Goal: Task Accomplishment & Management: Complete application form

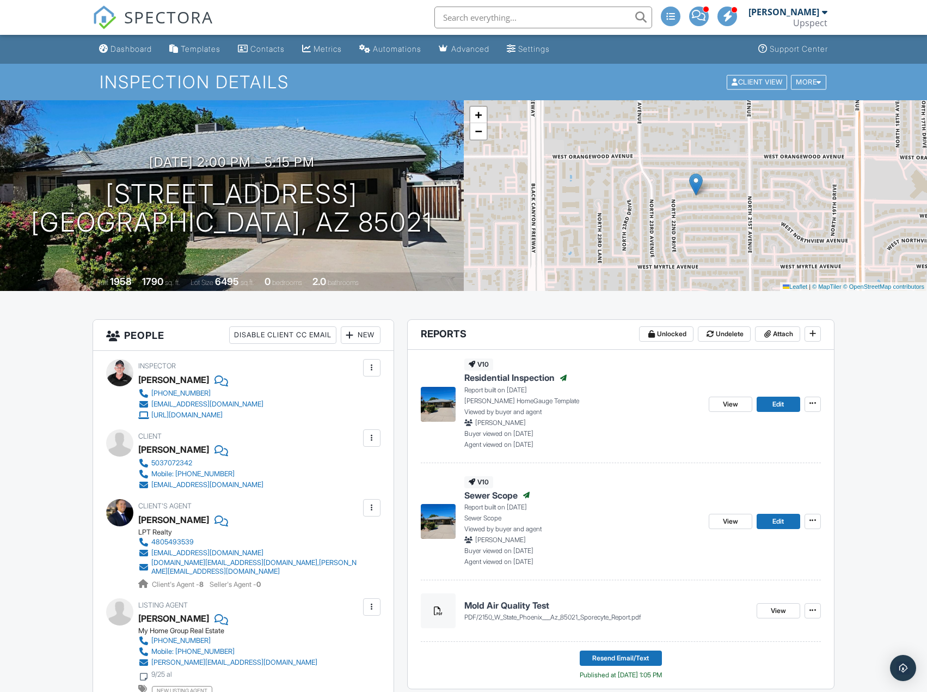
click at [136, 42] on link "Dashboard" at bounding box center [126, 49] width 62 height 20
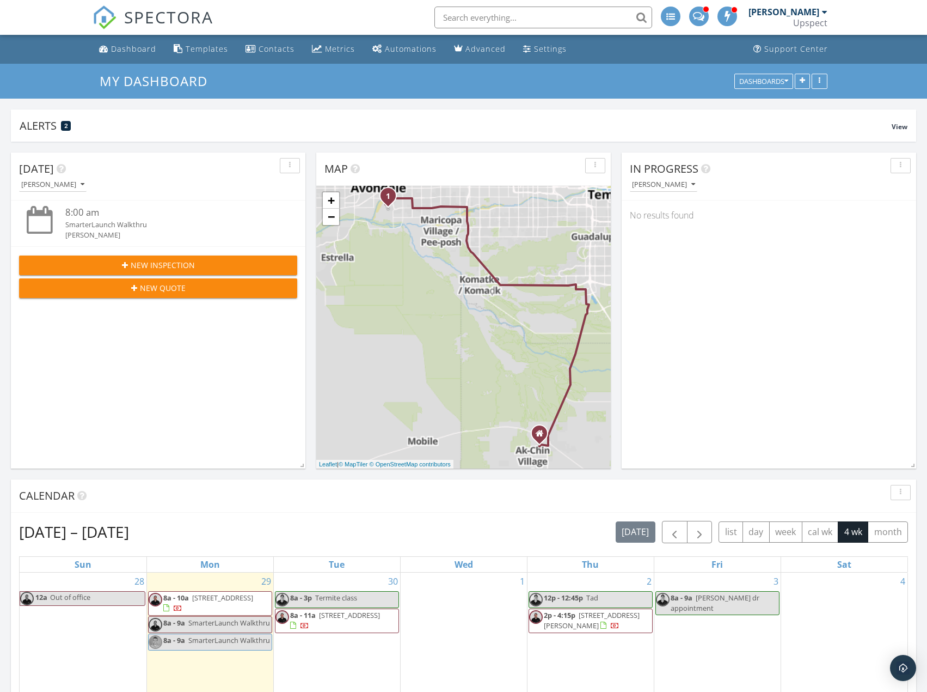
scroll to position [327, 0]
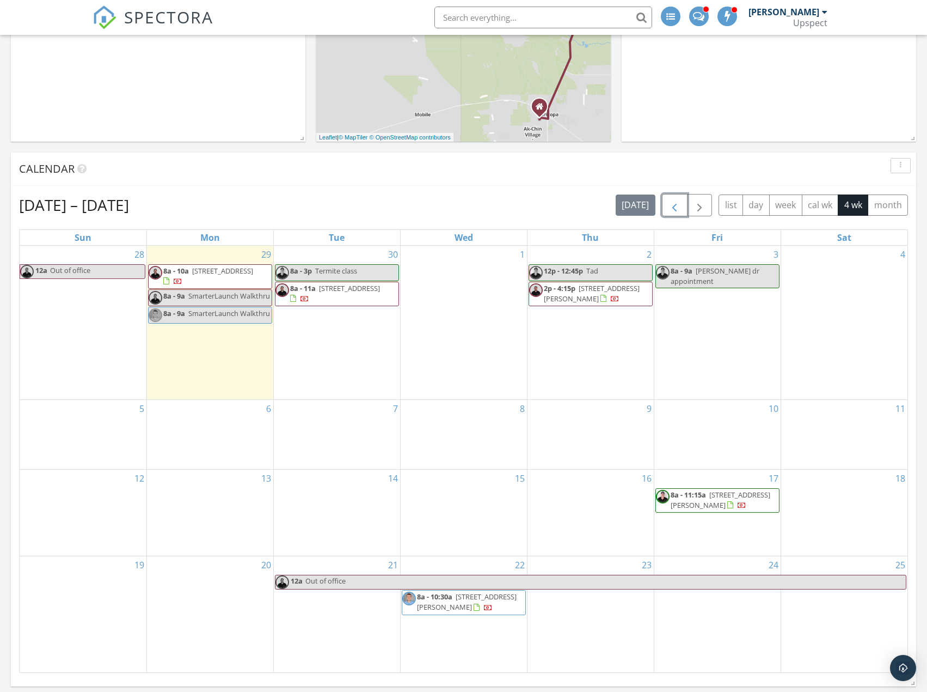
click at [677, 206] on span "button" at bounding box center [674, 205] width 13 height 13
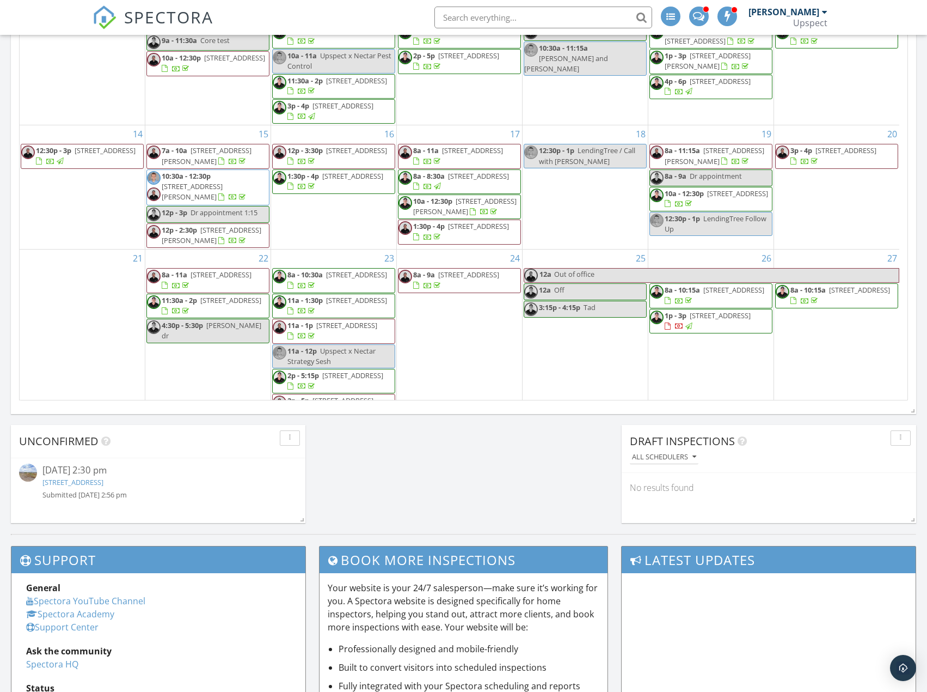
scroll to position [98, 0]
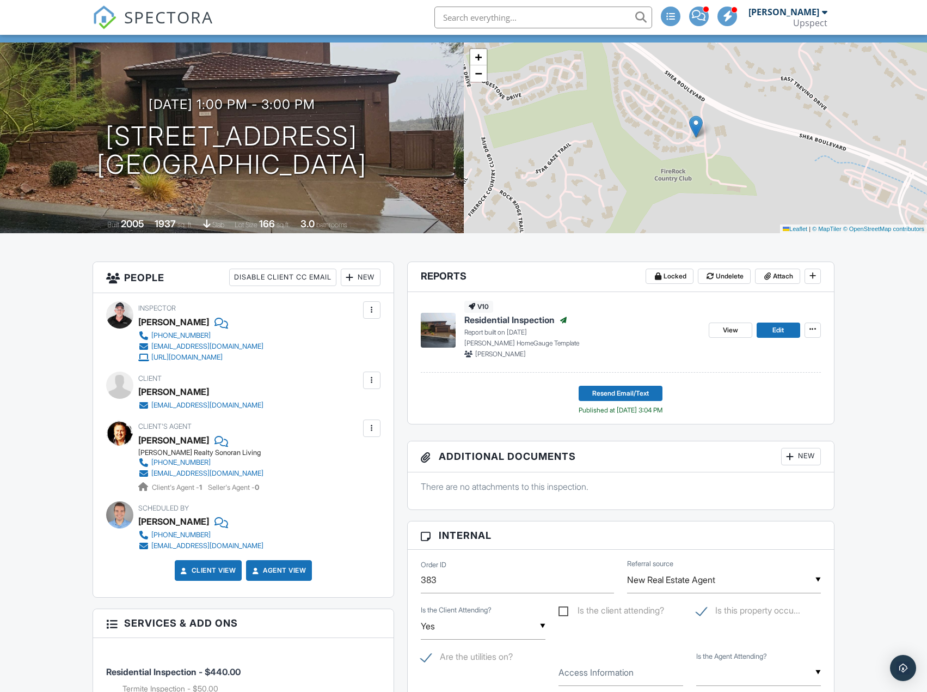
scroll to position [20, 0]
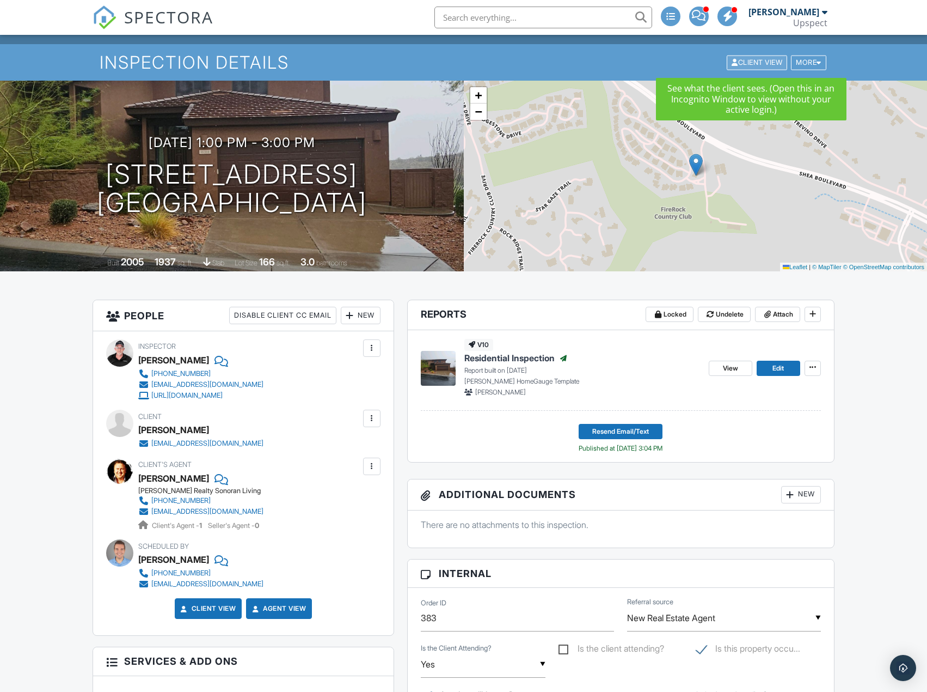
click at [775, 61] on div "Client View" at bounding box center [757, 62] width 60 height 15
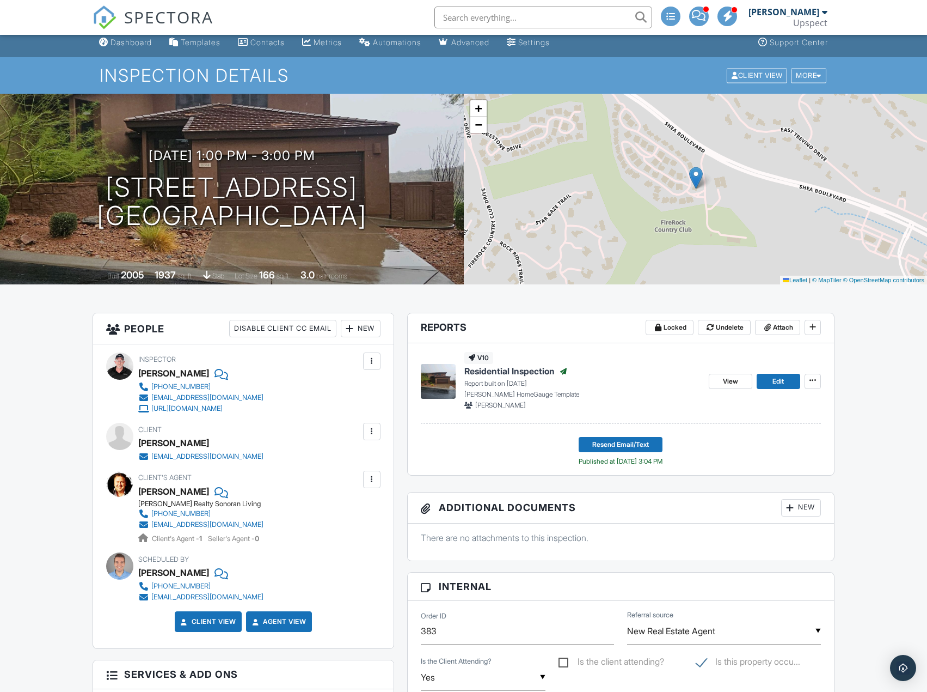
scroll to position [0, 0]
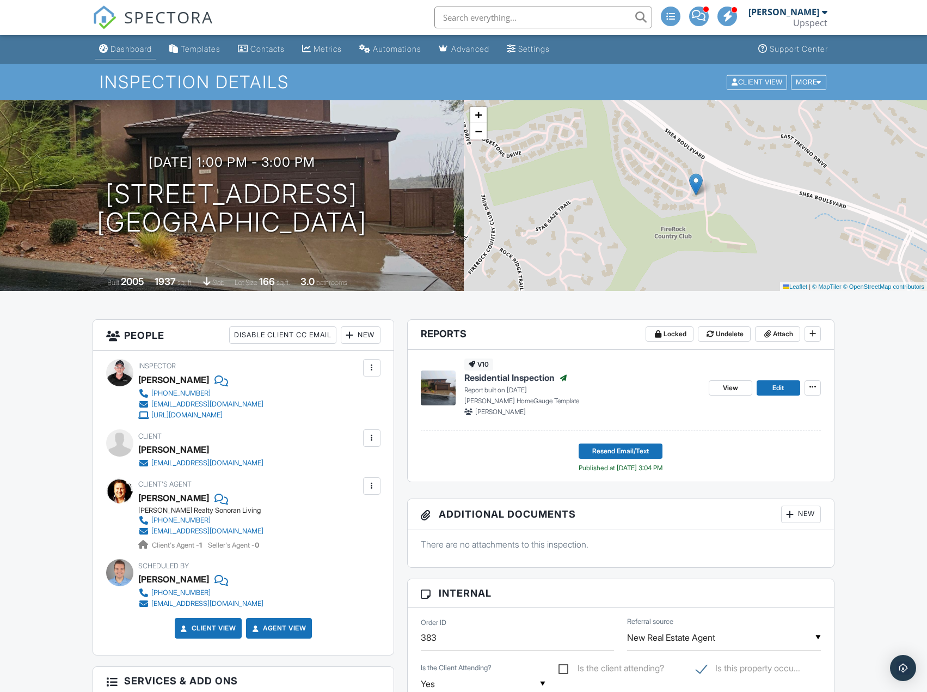
click at [147, 47] on div "Dashboard" at bounding box center [131, 48] width 41 height 9
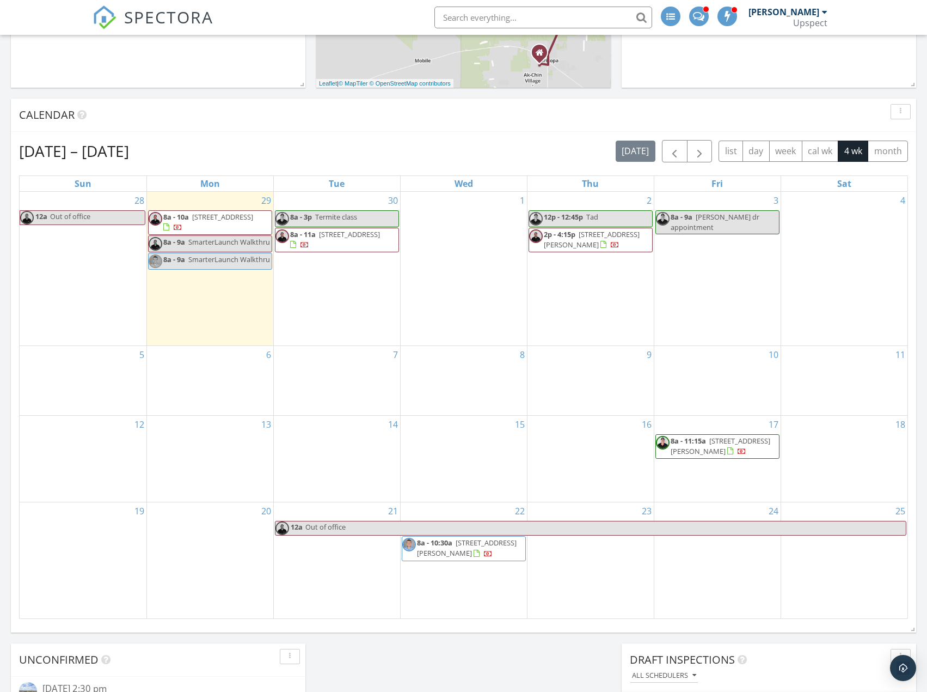
scroll to position [381, 0]
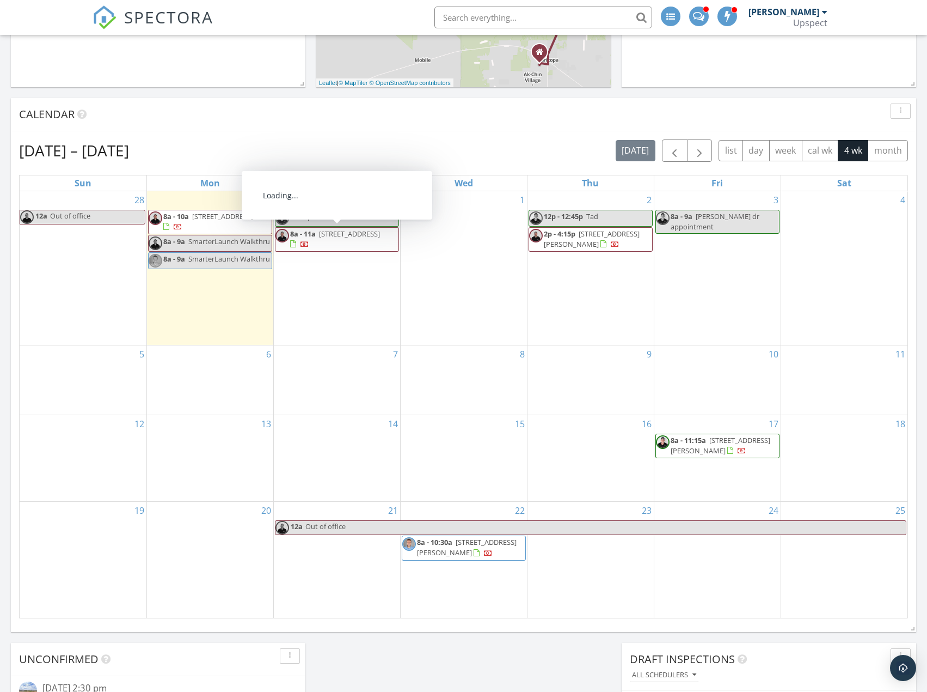
click at [389, 239] on span "8a - 11a 34212 E Leota Pl, Marana 85658" at bounding box center [337, 239] width 123 height 21
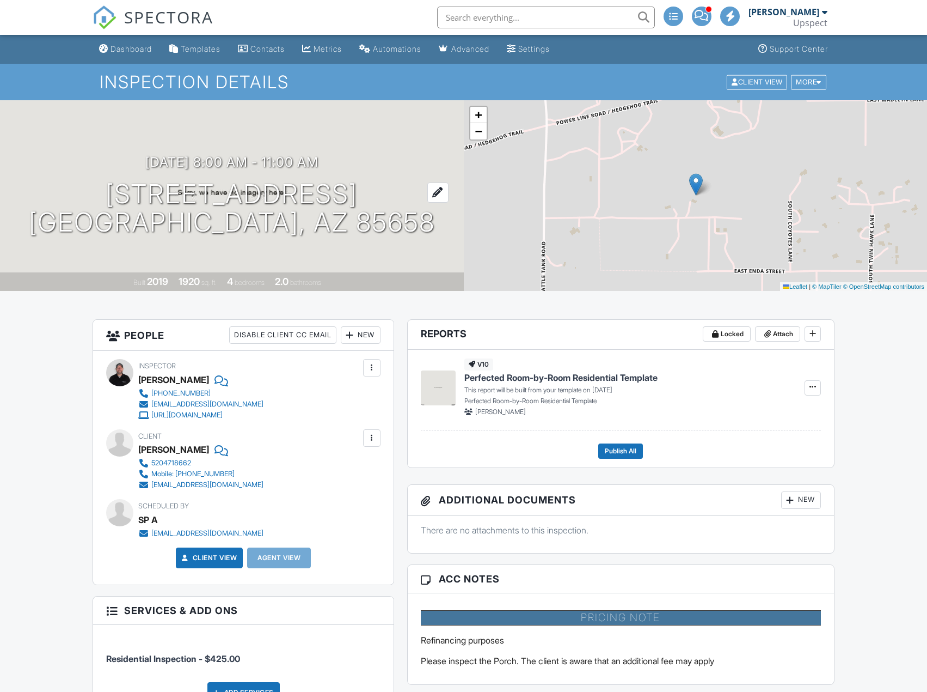
click at [296, 194] on h1 "[STREET_ADDRESS] [GEOGRAPHIC_DATA], AZ 85658" at bounding box center [232, 209] width 406 height 58
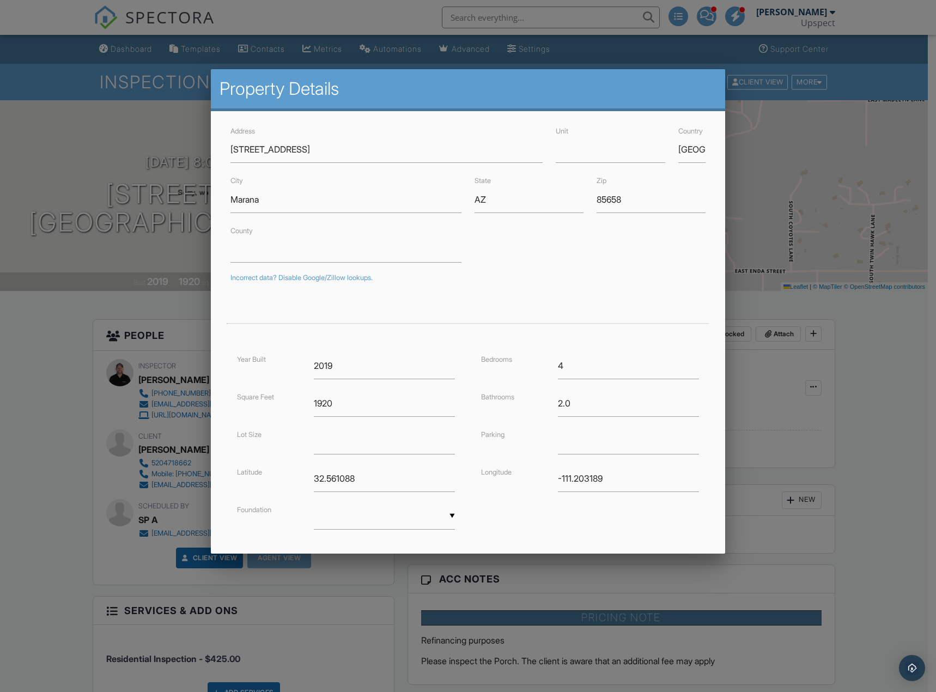
click at [875, 363] on div at bounding box center [468, 378] width 936 height 865
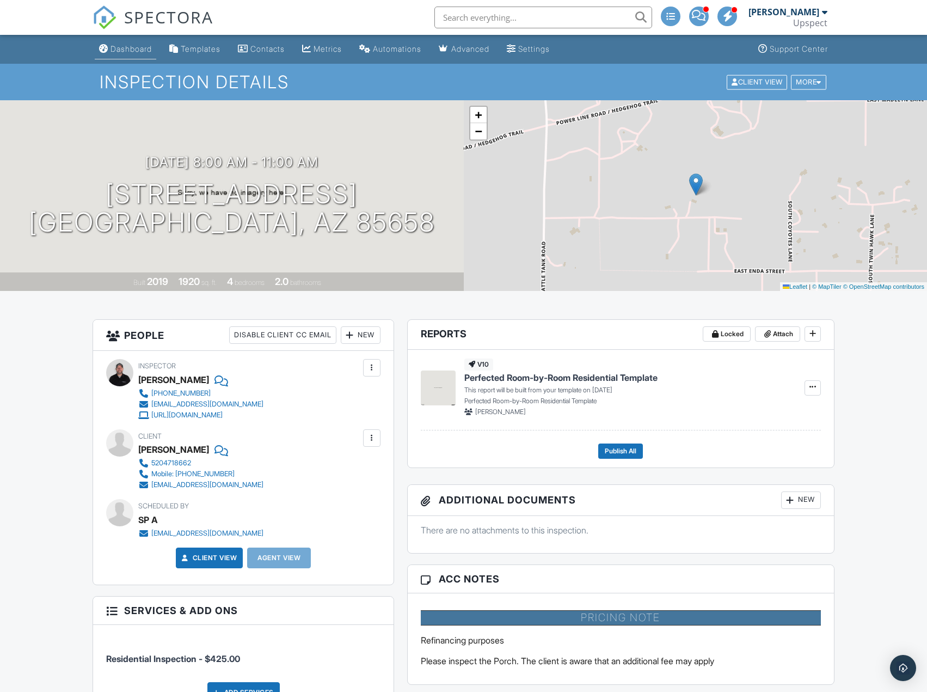
click at [139, 53] on div "Dashboard" at bounding box center [131, 48] width 41 height 9
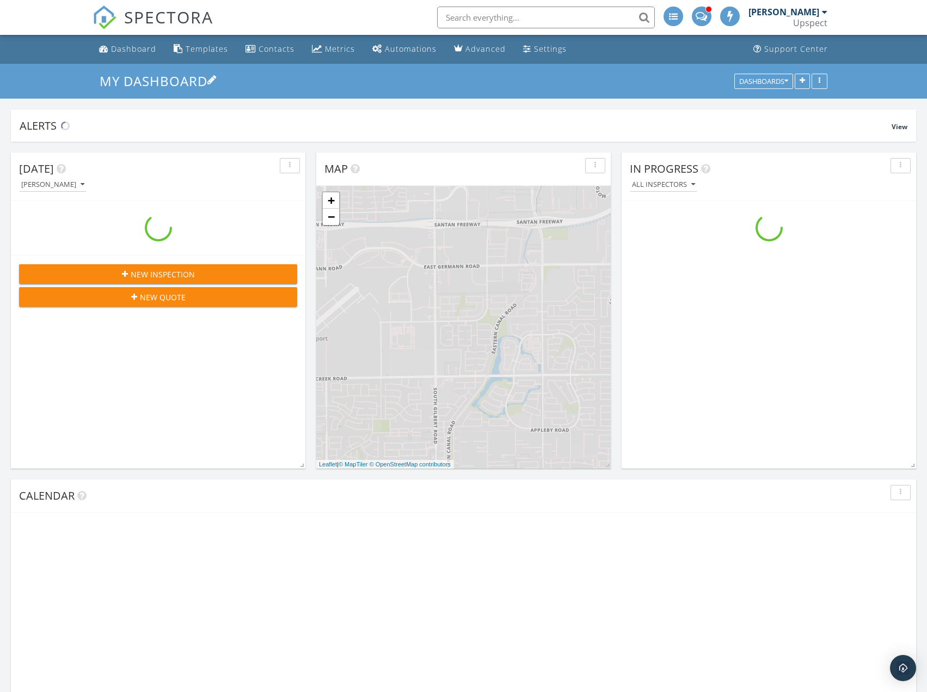
scroll to position [1008, 944]
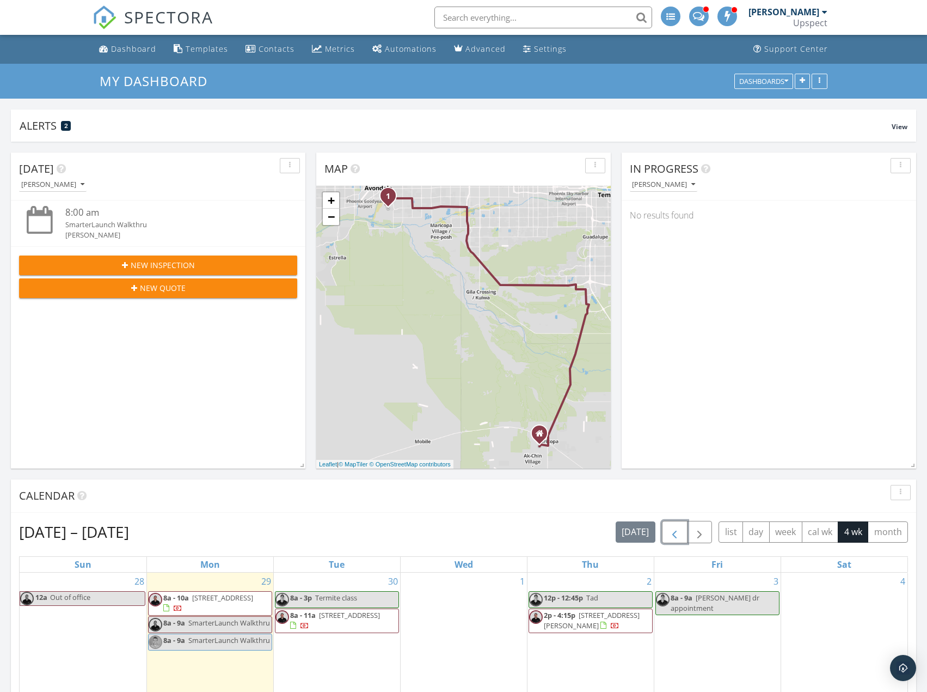
click at [682, 528] on button "button" at bounding box center [675, 532] width 26 height 22
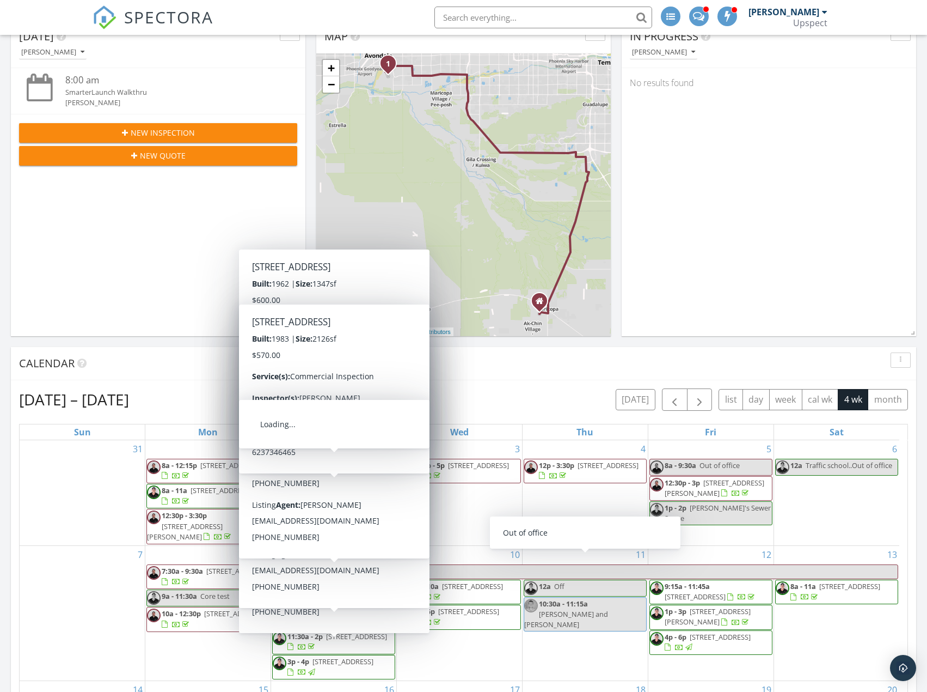
scroll to position [0, 0]
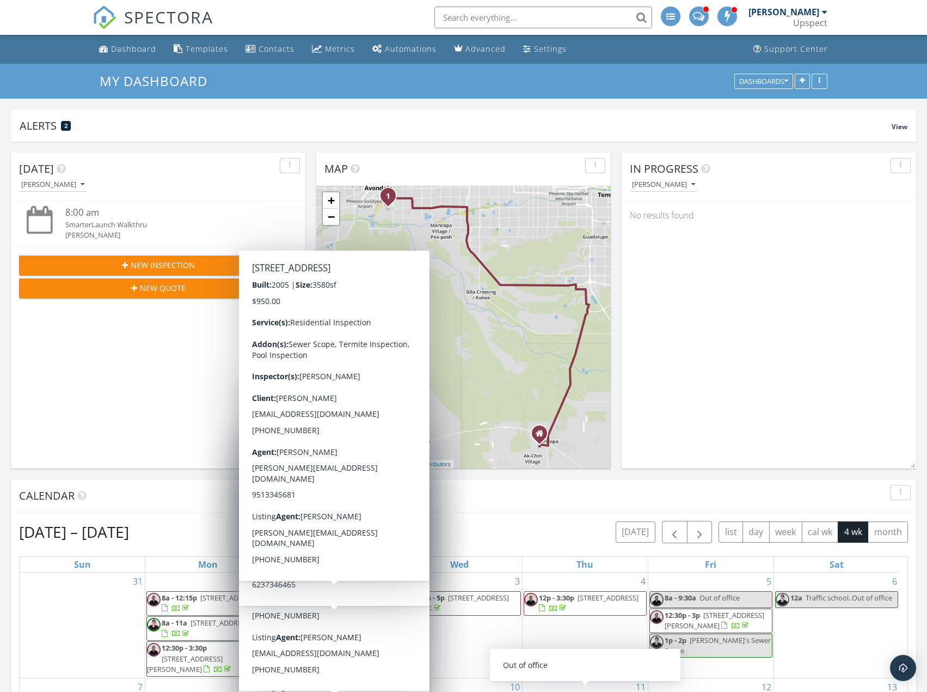
click at [201, 259] on div "New Inspection" at bounding box center [158, 264] width 261 height 11
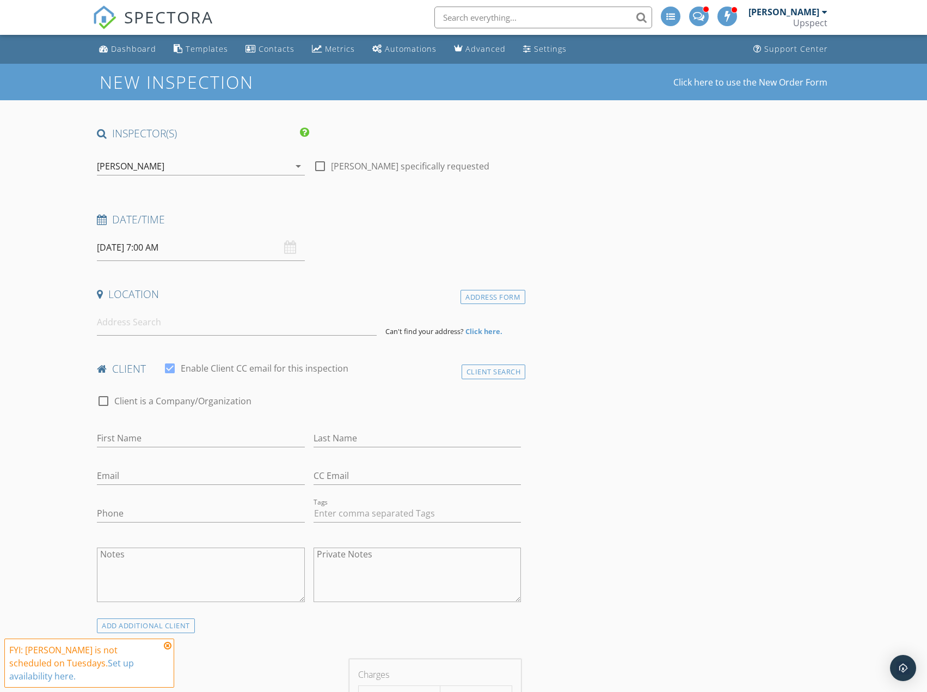
click at [209, 252] on input "[DATE] 7:00 AM" at bounding box center [200, 247] width 207 height 27
click at [142, 428] on input "07" at bounding box center [130, 434] width 67 height 22
type input "12"
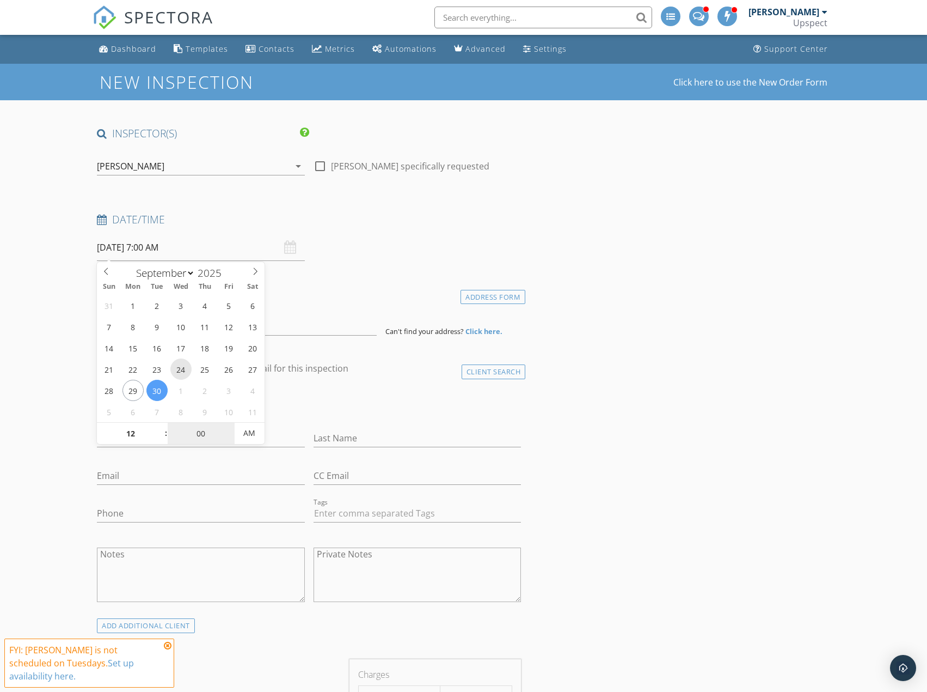
type input "[DATE] 12:00 AM"
type input "30"
type input "[DATE] 12:30 PM"
click at [242, 427] on span "AM" at bounding box center [250, 433] width 30 height 22
click at [366, 230] on div "Date/Time" at bounding box center [309, 223] width 433 height 22
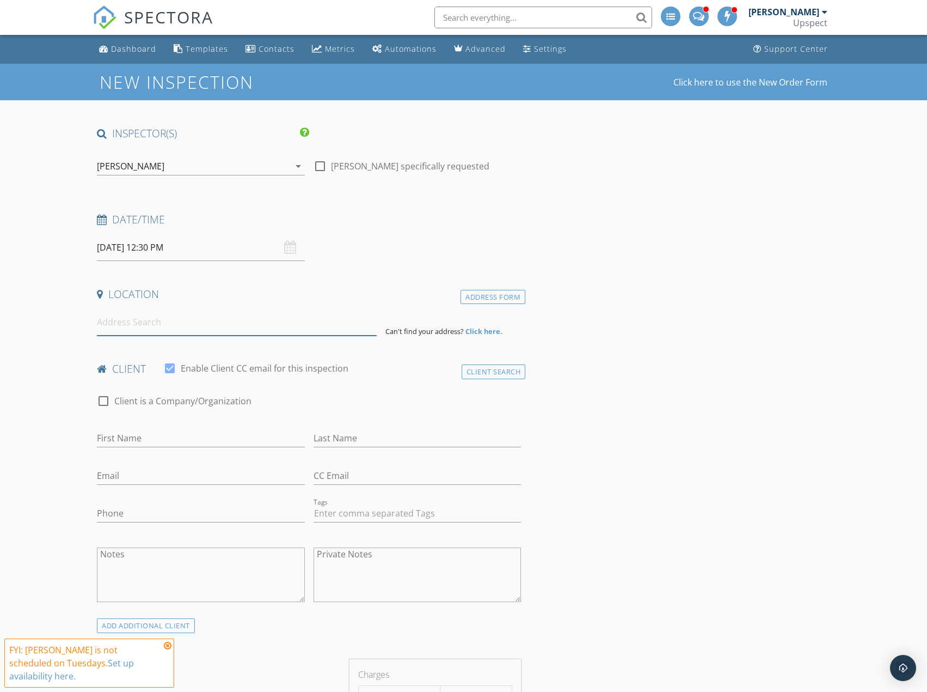
click at [141, 324] on input at bounding box center [237, 322] width 280 height 27
paste input "6505 E El Paso St, Mesa, AZ 85205"
type input "6505 E El Paso St, Mesa, AZ 85205, USA"
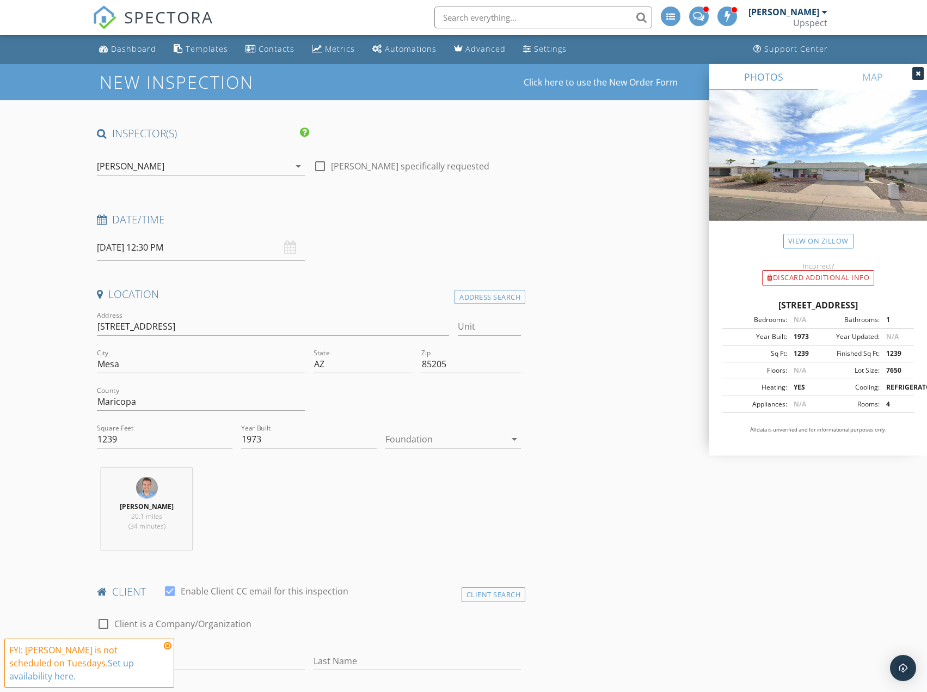
click at [473, 441] on div at bounding box center [446, 438] width 120 height 17
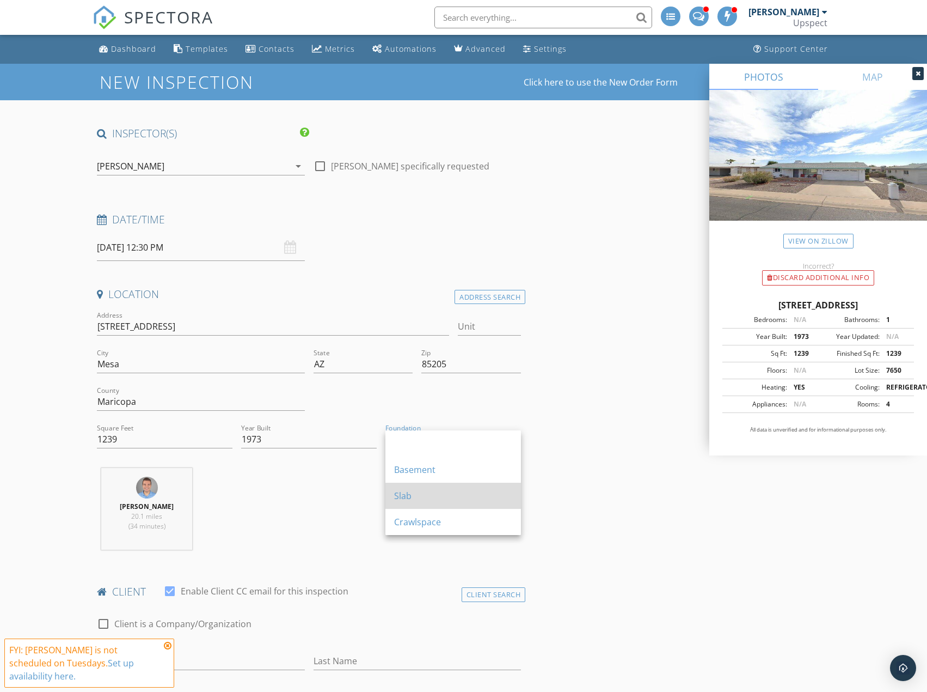
click at [462, 493] on div "Slab" at bounding box center [453, 495] width 118 height 13
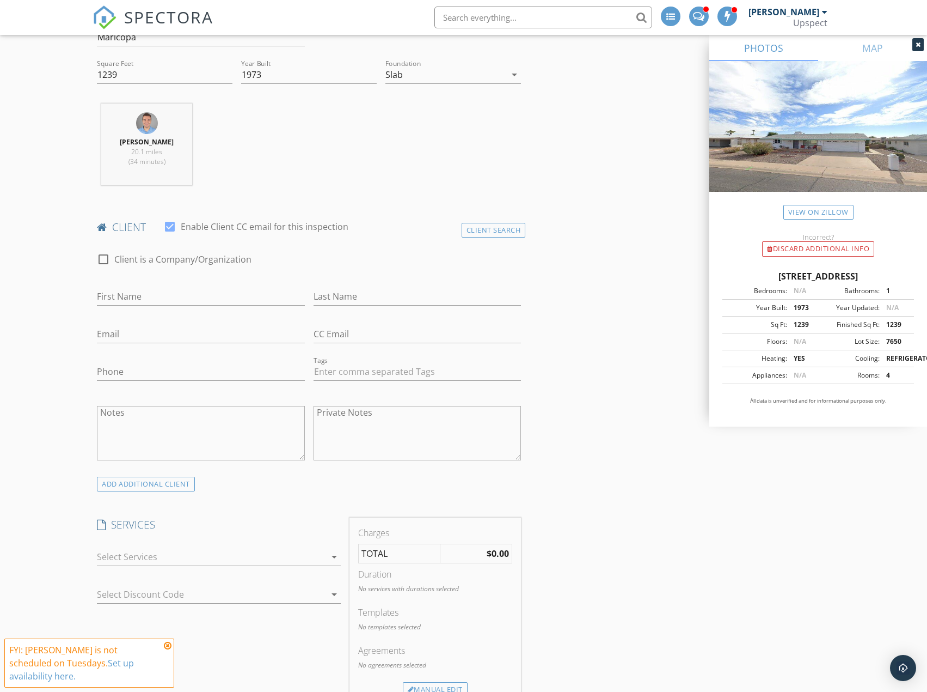
scroll to position [381, 0]
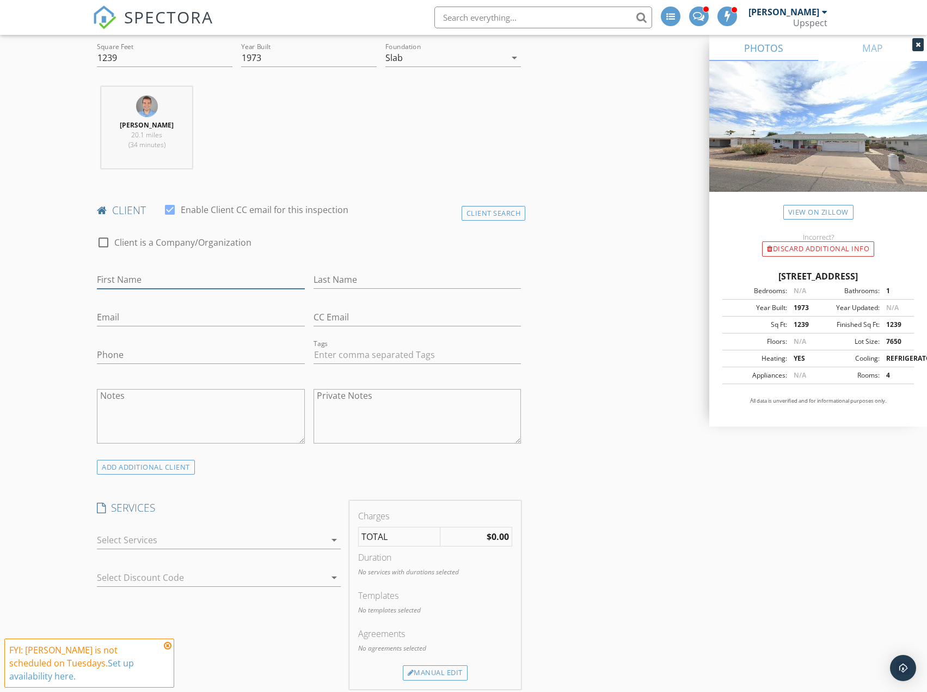
click at [251, 283] on input "First Name" at bounding box center [200, 280] width 207 height 18
click at [219, 277] on input "First Name" at bounding box center [200, 280] width 207 height 18
paste input "Kathy O'Neill"
click at [160, 282] on input "Kathy O'Neill" at bounding box center [200, 280] width 207 height 18
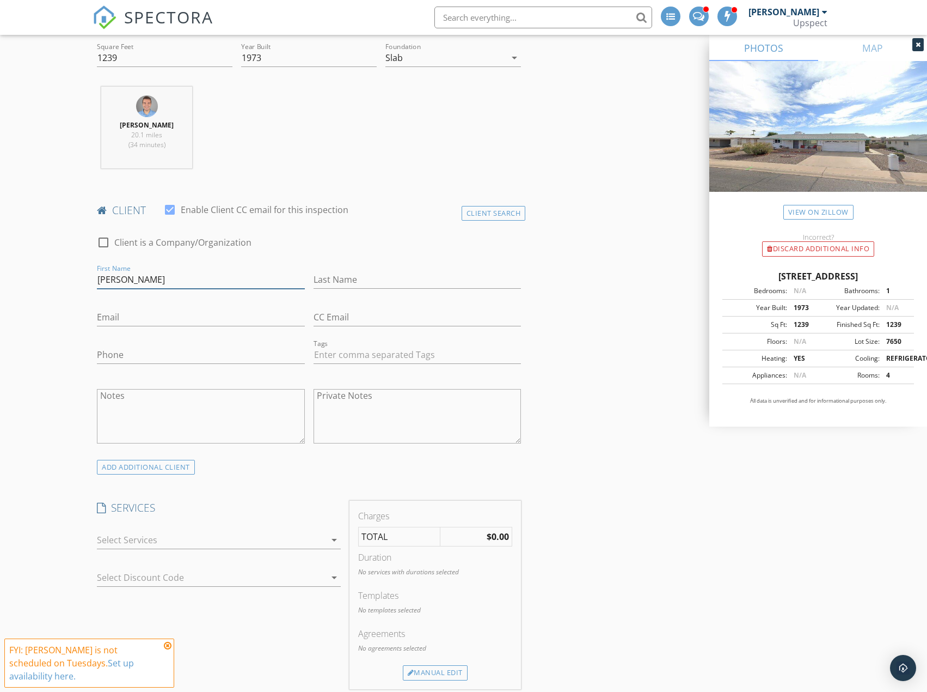
type input "Kathy"
click at [371, 277] on input "Last Name" at bounding box center [417, 280] width 207 height 18
paste input "O'Neill"
type input "[PERSON_NAME]"
click at [222, 356] on input "Phone" at bounding box center [200, 355] width 207 height 18
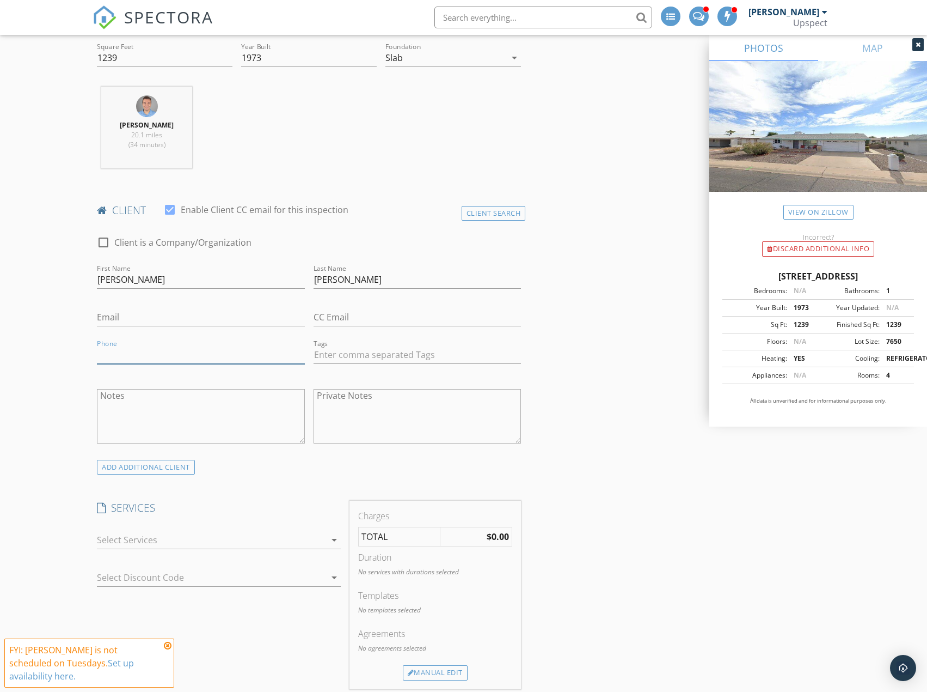
click at [235, 353] on input "Phone" at bounding box center [200, 355] width 207 height 18
paste input "[PHONE_NUMBER]"
type input "[PHONE_NUMBER]"
click at [186, 310] on input "Email" at bounding box center [200, 317] width 207 height 18
paste input "[EMAIL_ADDRESS][DOMAIN_NAME]"
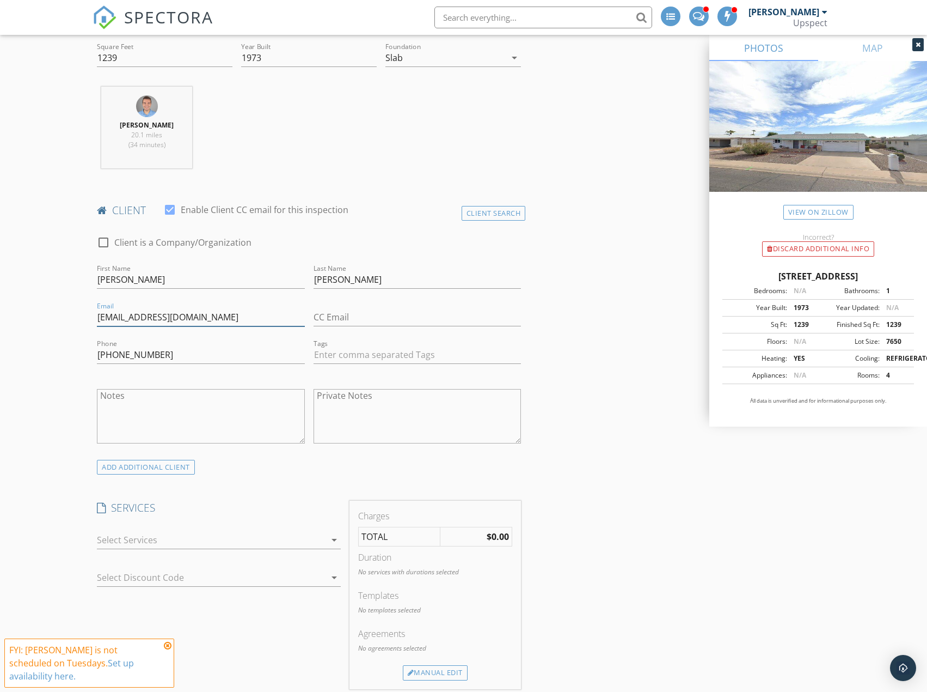
type input "[EMAIL_ADDRESS][DOMAIN_NAME]"
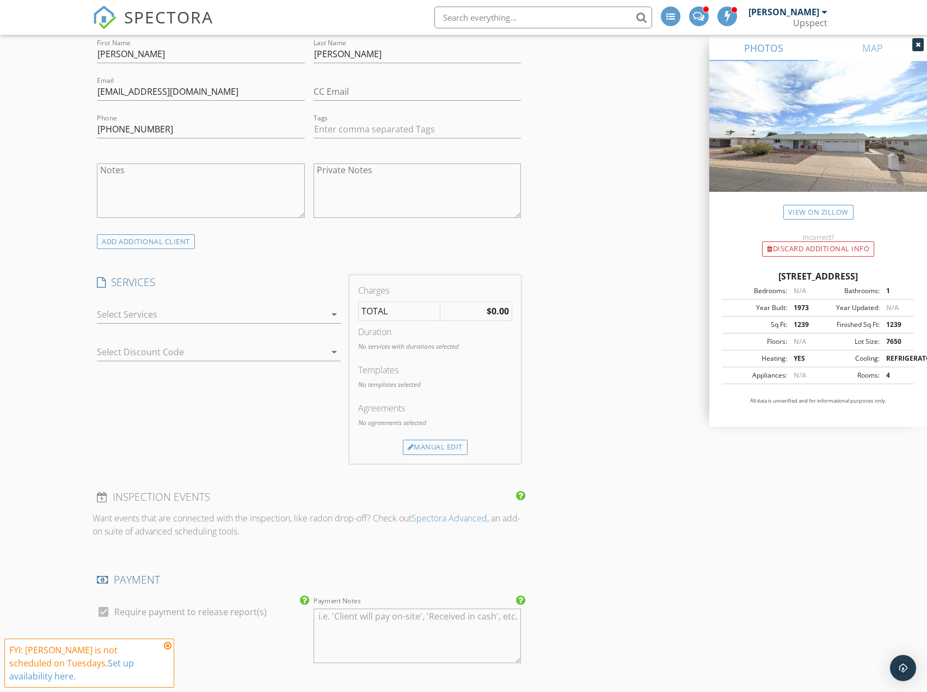
scroll to position [653, 0]
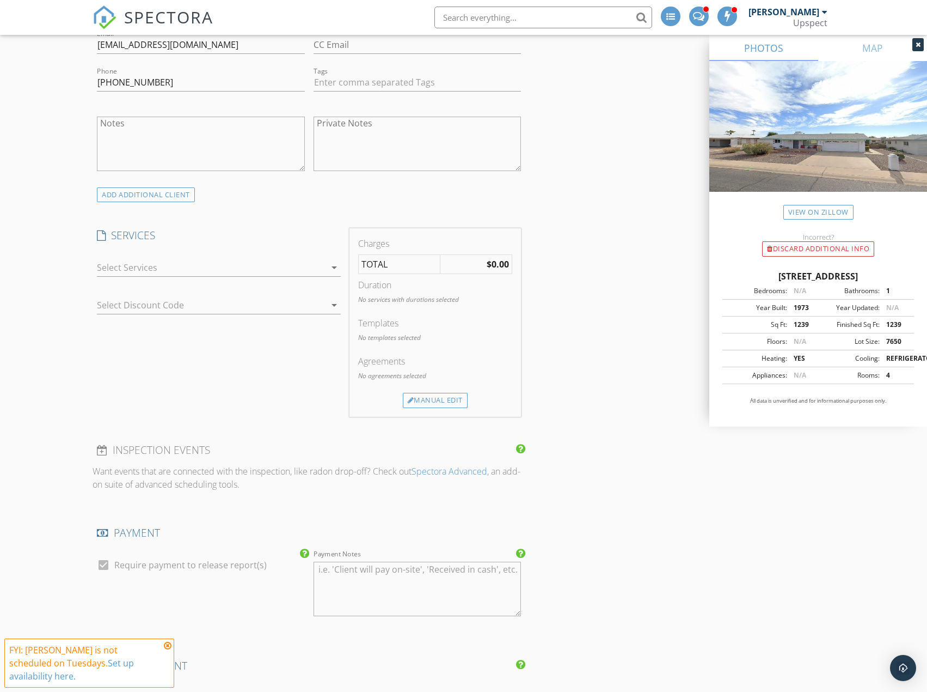
click at [230, 258] on div "check_box_outline_blank Residential Inspection A home inspection of a resale ho…" at bounding box center [219, 269] width 244 height 35
click at [225, 268] on div at bounding box center [211, 267] width 229 height 17
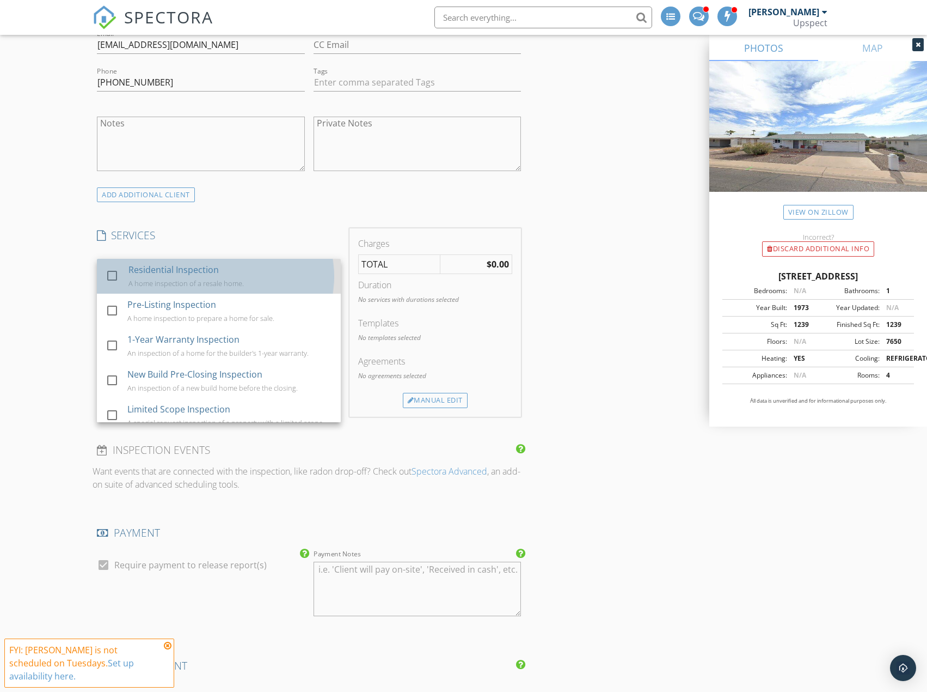
click at [230, 274] on div "Residential Inspection A home inspection of a resale home." at bounding box center [231, 276] width 204 height 35
checkbox input "true"
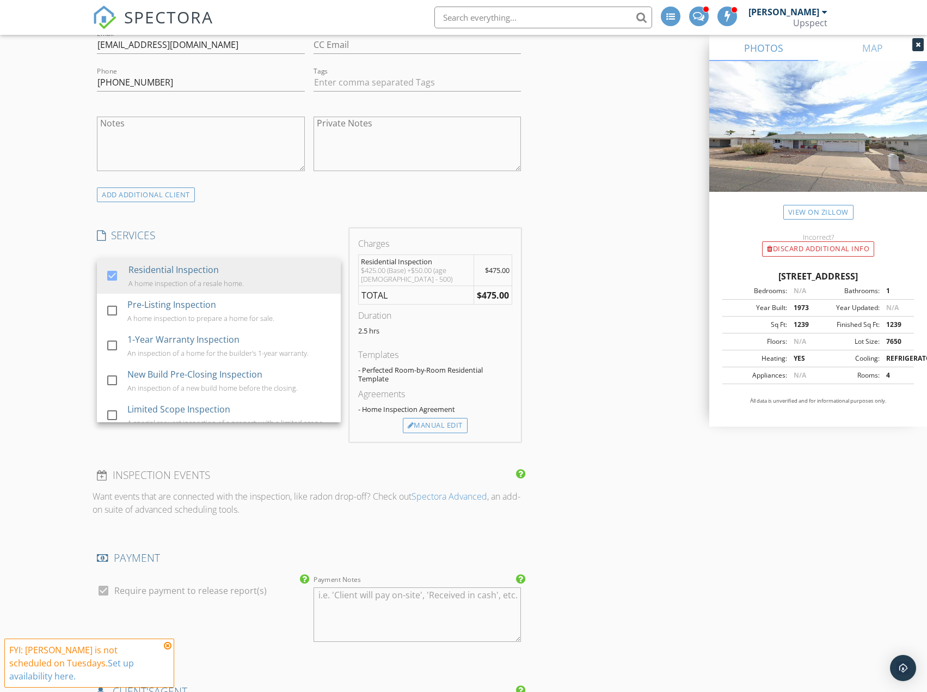
click at [592, 218] on div "INSPECTOR(S) check_box Trevor Hendrickson PRIMARY check_box_outline_blank Garet…" at bounding box center [464, 537] width 742 height 2128
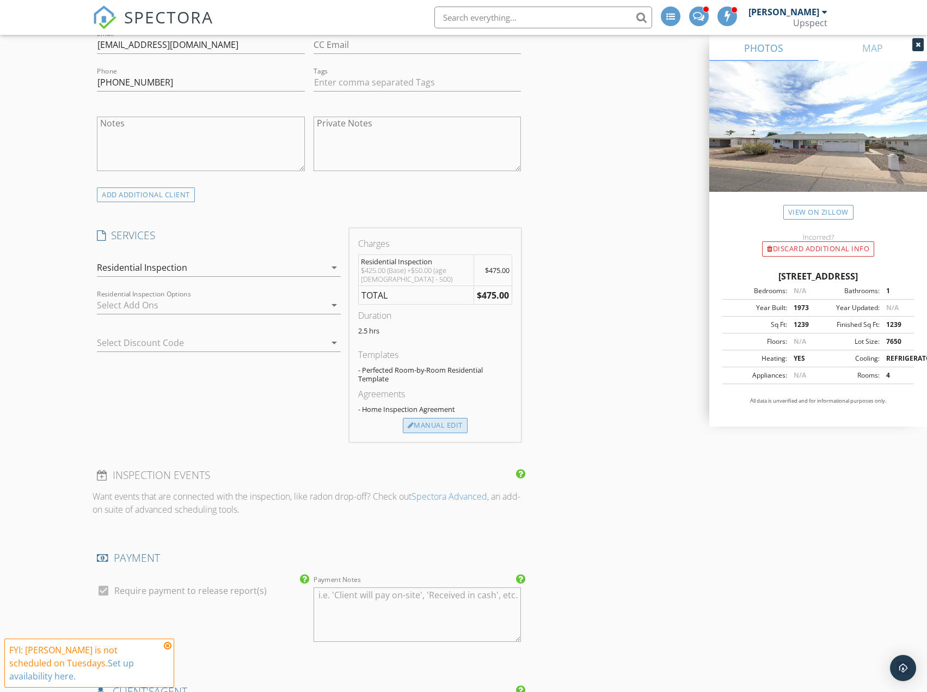
click at [464, 425] on div "Manual Edit" at bounding box center [435, 425] width 65 height 15
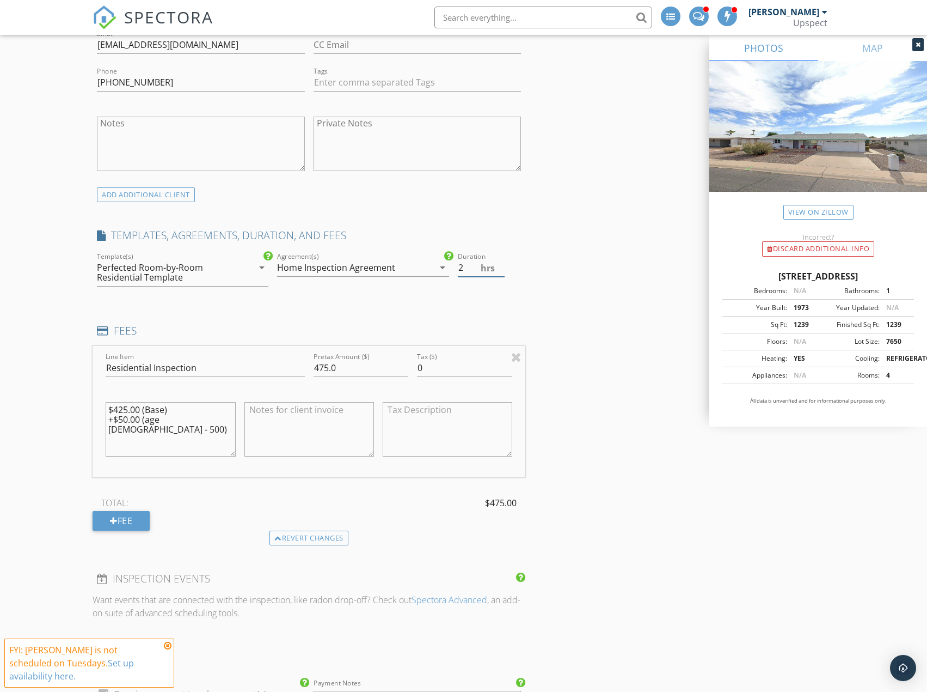
click at [500, 272] on input "2" at bounding box center [481, 268] width 47 height 18
click at [500, 272] on input "1.5" at bounding box center [481, 268] width 47 height 18
type input "2"
click at [500, 265] on input "2" at bounding box center [481, 268] width 47 height 18
click at [606, 243] on div "INSPECTOR(S) check_box Trevor Hendrickson PRIMARY check_box_outline_blank Garet…" at bounding box center [464, 588] width 742 height 2231
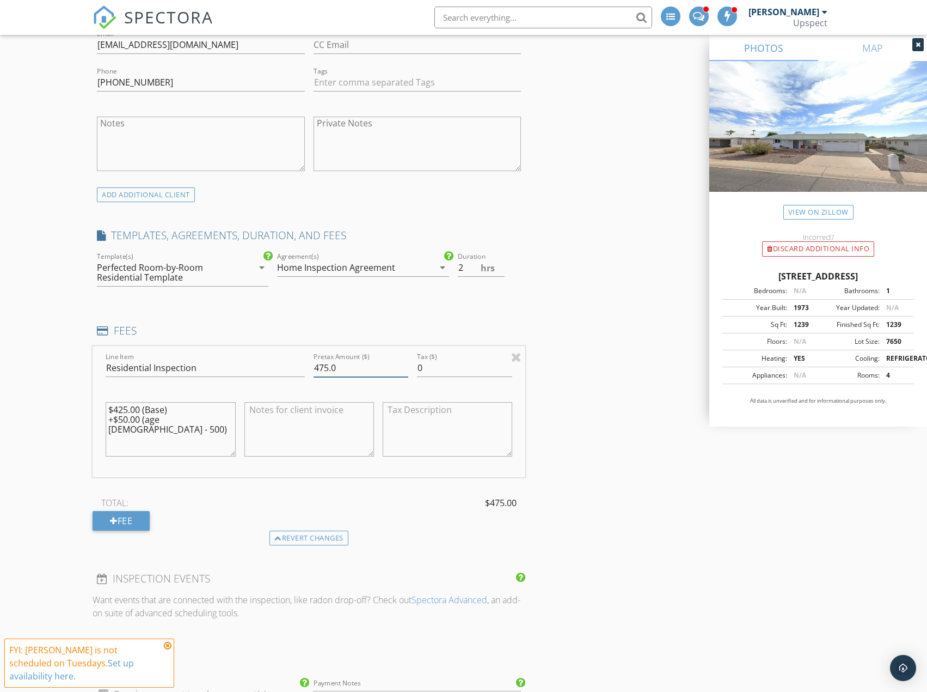
click at [322, 369] on input "475.0" at bounding box center [361, 368] width 95 height 18
type input "425.0"
click at [210, 422] on textarea "$425.00 (Base) +$50.00 (age 49 - 500)" at bounding box center [171, 429] width 130 height 54
click at [210, 421] on textarea "$425.00 (Base) +$50.00 (age 49 - 500)" at bounding box center [171, 429] width 130 height 54
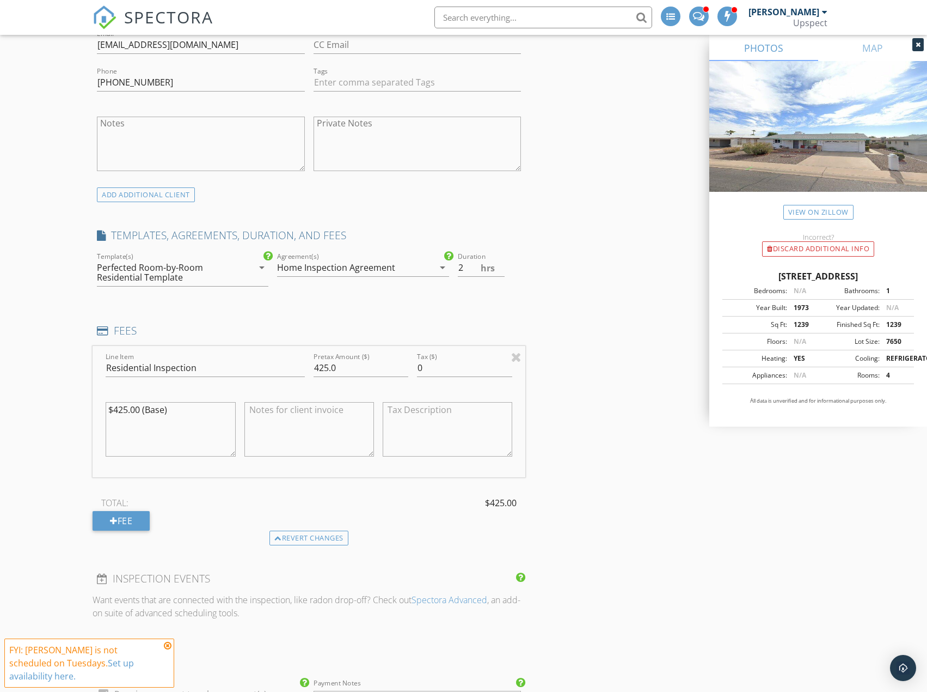
type textarea "$425.00 (Base)"
click at [555, 249] on div "INSPECTOR(S) check_box Trevor Hendrickson PRIMARY check_box_outline_blank Garet…" at bounding box center [464, 588] width 742 height 2231
click at [567, 230] on div "INSPECTOR(S) check_box Trevor Hendrickson PRIMARY check_box_outline_blank Garet…" at bounding box center [464, 588] width 742 height 2231
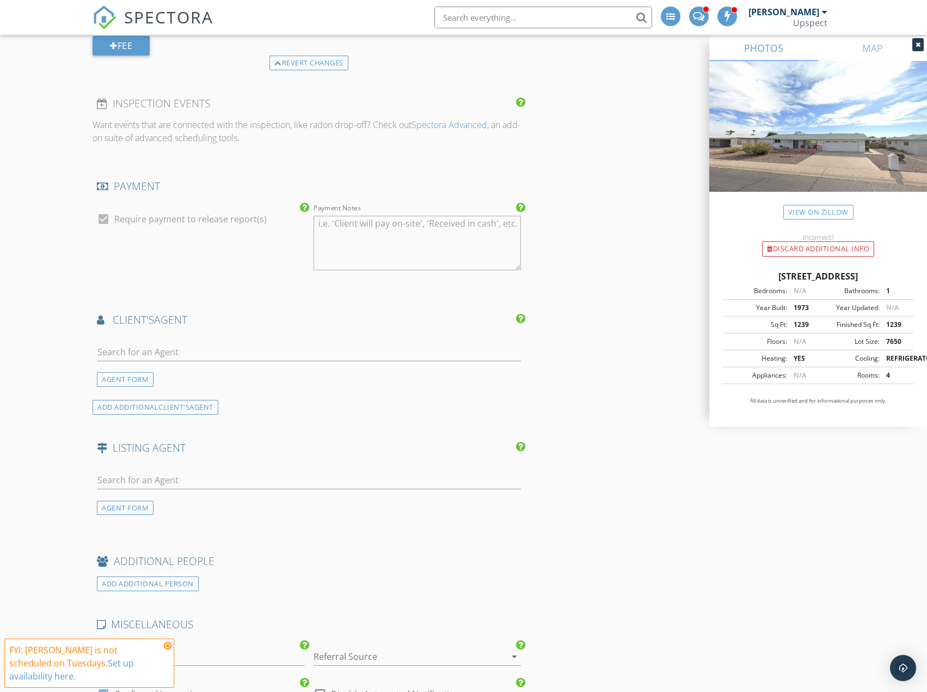
scroll to position [1144, 0]
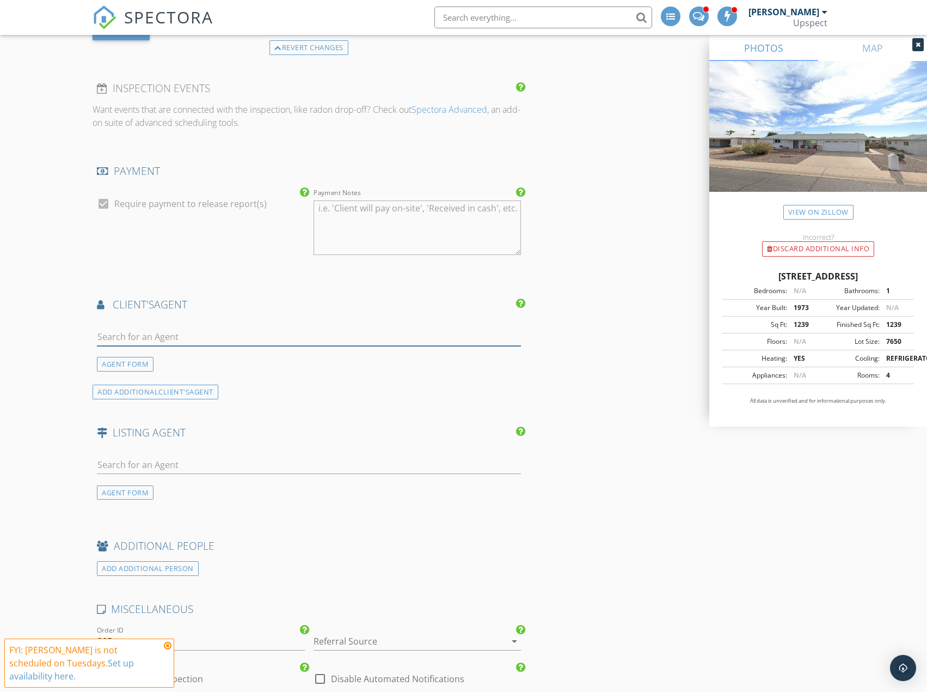
click at [302, 337] on input "text" at bounding box center [309, 337] width 424 height 18
paste input "[PERSON_NAME]"
type input "[PERSON_NAME]"
click at [176, 367] on div "No results found. Click to add a new Agent" at bounding box center [184, 360] width 164 height 13
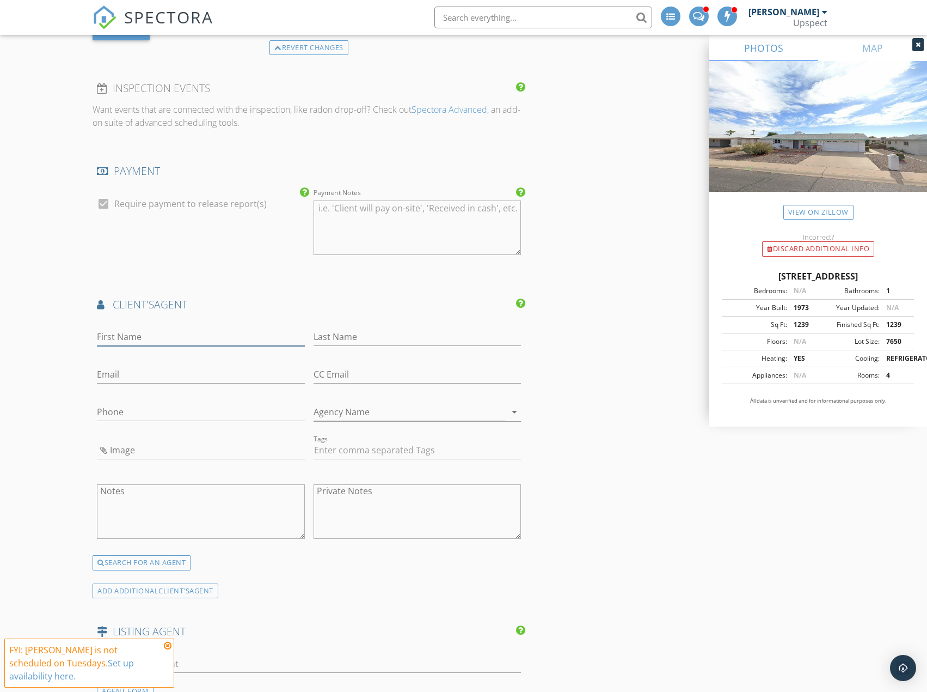
click at [195, 340] on input "First Name" at bounding box center [200, 337] width 207 height 18
paste input "[PERSON_NAME]"
click at [202, 337] on input "[PERSON_NAME]" at bounding box center [200, 337] width 207 height 18
type input "[PERSON_NAME]"
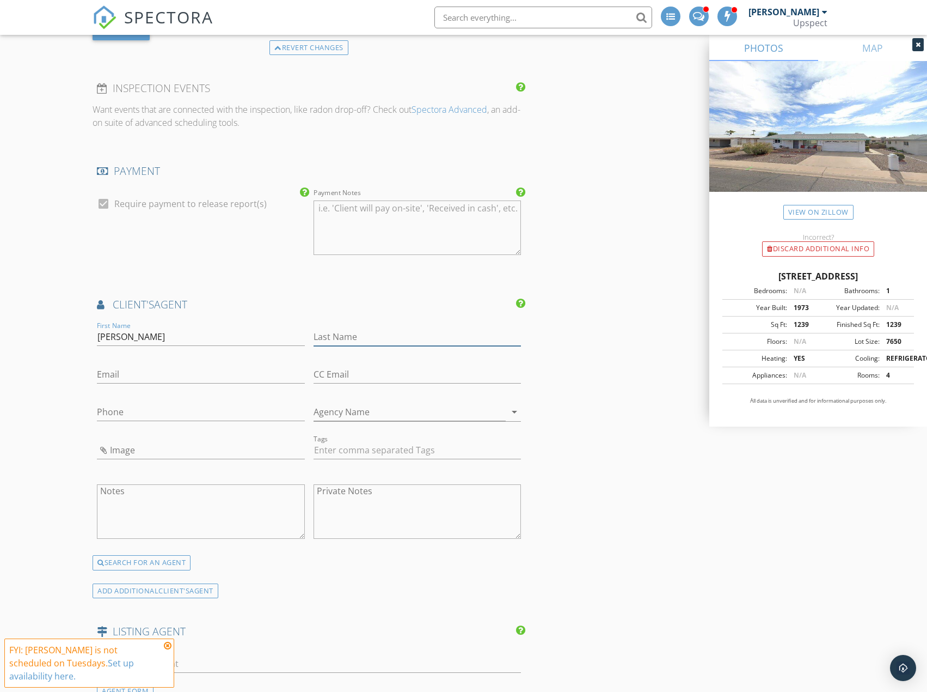
click at [405, 333] on input "Last Name" at bounding box center [417, 337] width 207 height 18
paste input "[PERSON_NAME]"
type input "[PERSON_NAME]"
click at [203, 419] on input "Phone" at bounding box center [200, 412] width 207 height 18
paste input "[PHONE_NUMBER]"
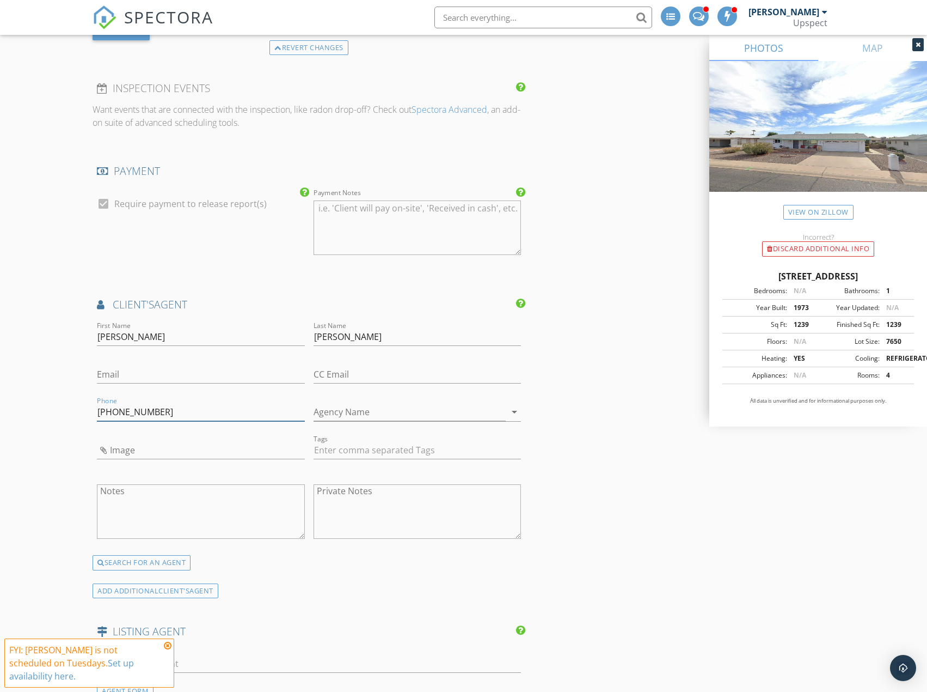
type input "[PHONE_NUMBER]"
click at [256, 378] on input "Email" at bounding box center [200, 374] width 207 height 18
paste input "[EMAIL_ADDRESS][DOMAIN_NAME]"
type input "[EMAIL_ADDRESS][DOMAIN_NAME]"
click at [414, 404] on input "Agency Name" at bounding box center [410, 412] width 192 height 18
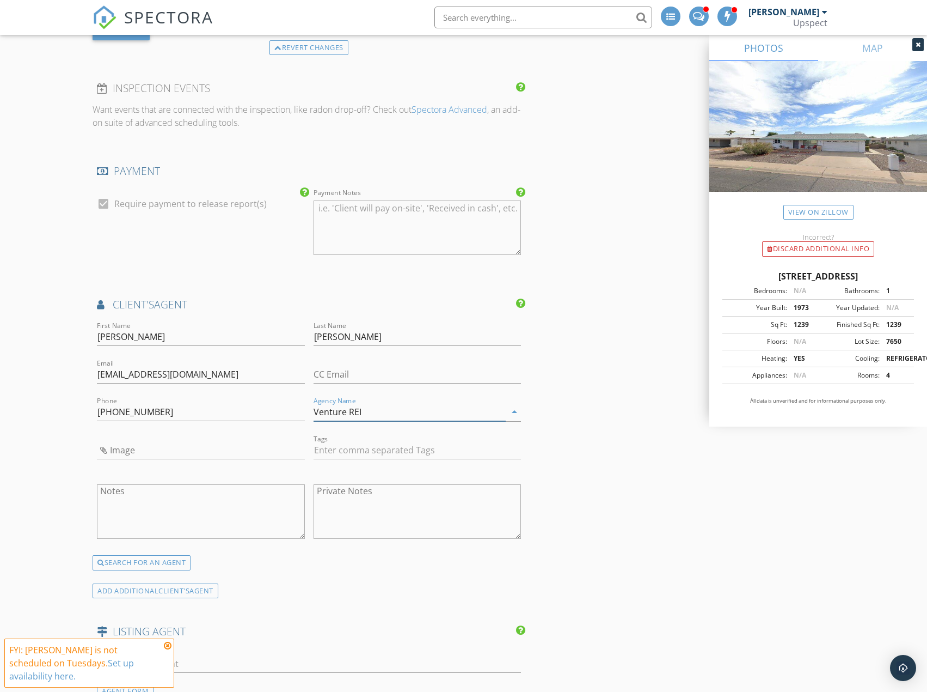
type input "Venture REI"
click at [697, 394] on div "INSPECTOR(S) check_box Trevor Hendrickson PRIMARY check_box_outline_blank Garet…" at bounding box center [464, 197] width 742 height 2429
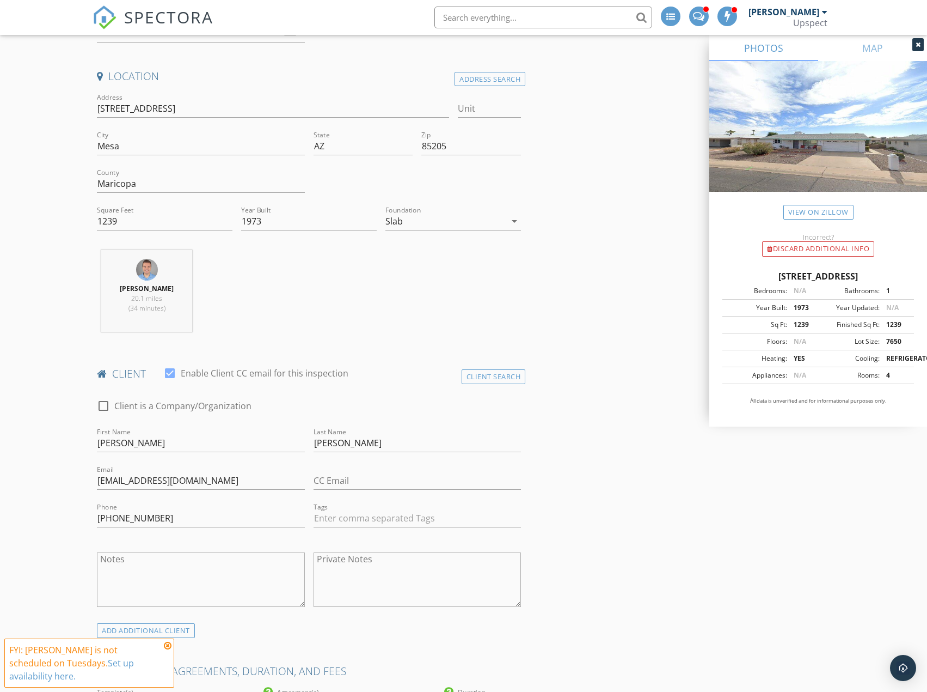
scroll to position [436, 0]
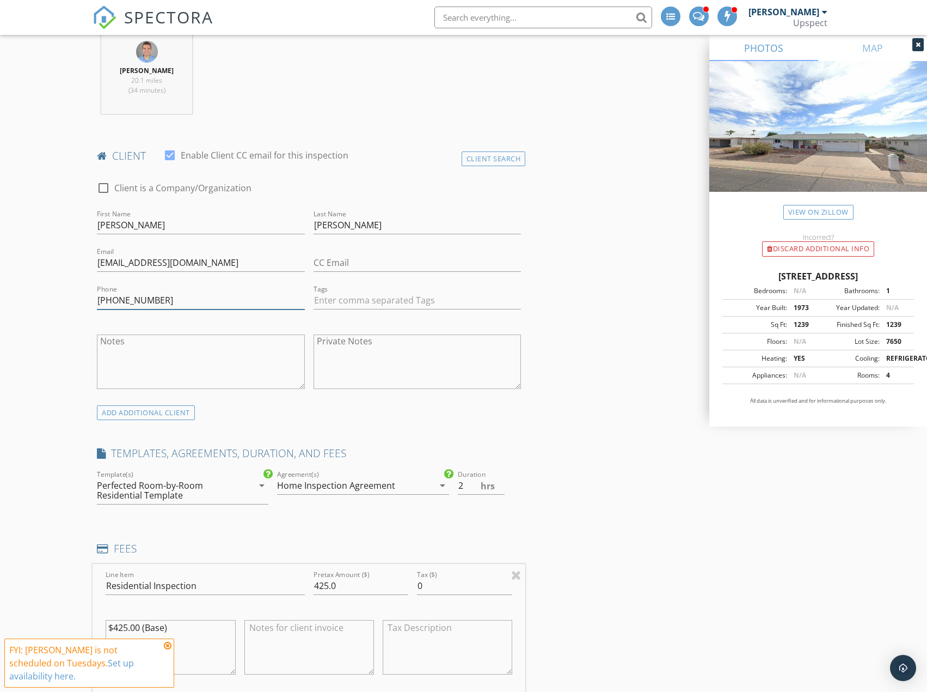
click at [199, 299] on input "[PHONE_NUMBER]" at bounding box center [200, 300] width 207 height 18
paste input "[PHONE_NUMBER]"
type input "[PHONE_NUMBER]"
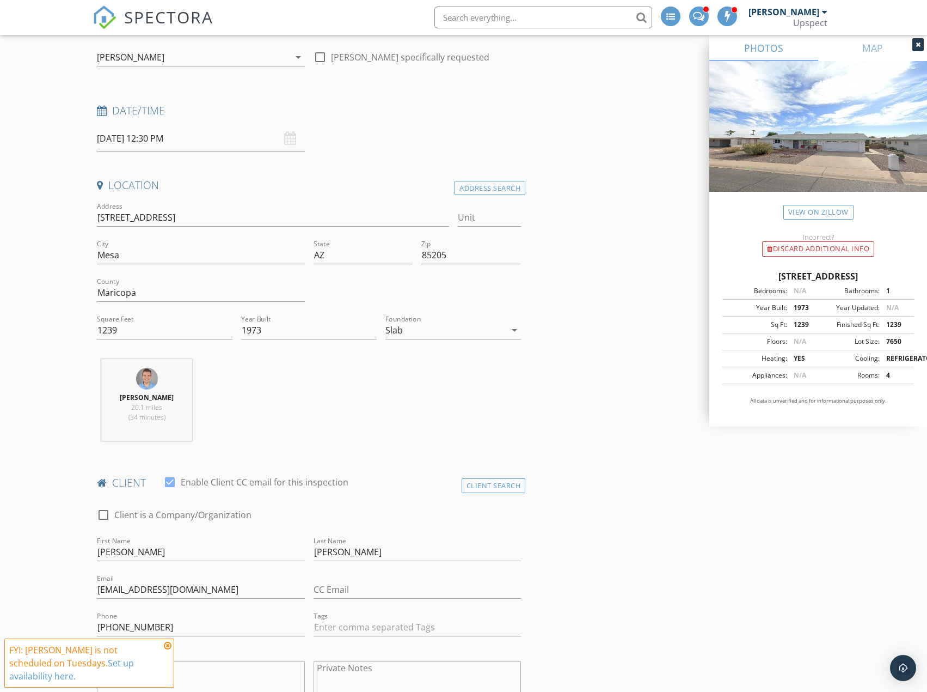
scroll to position [0, 0]
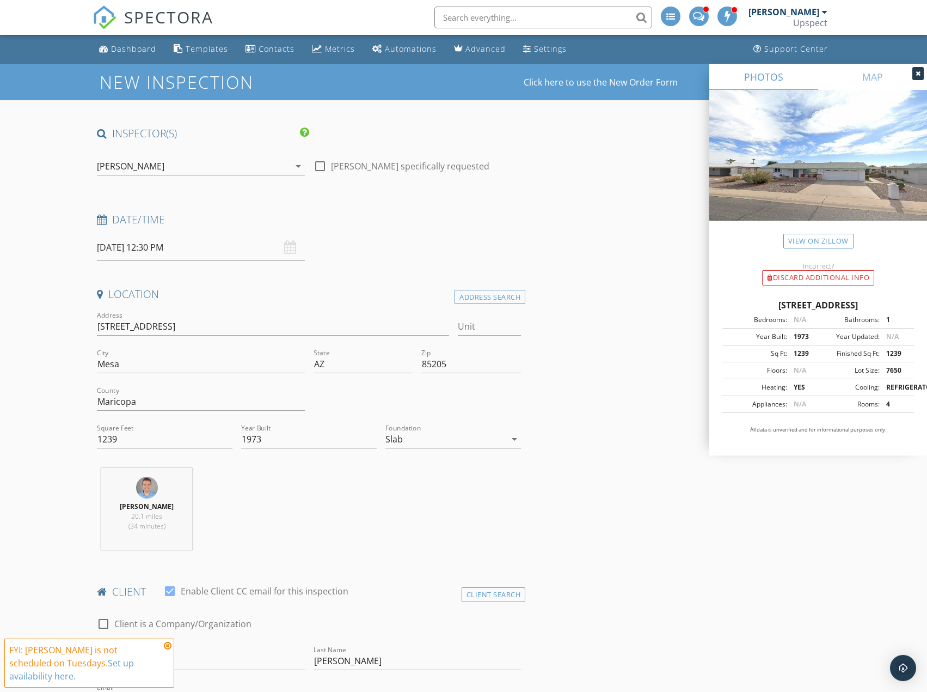
click at [216, 157] on div "check_box Trevor Hendrickson PRIMARY check_box_outline_blank Garette Langmead c…" at bounding box center [200, 168] width 207 height 35
click at [217, 173] on div "[PERSON_NAME]" at bounding box center [193, 165] width 192 height 17
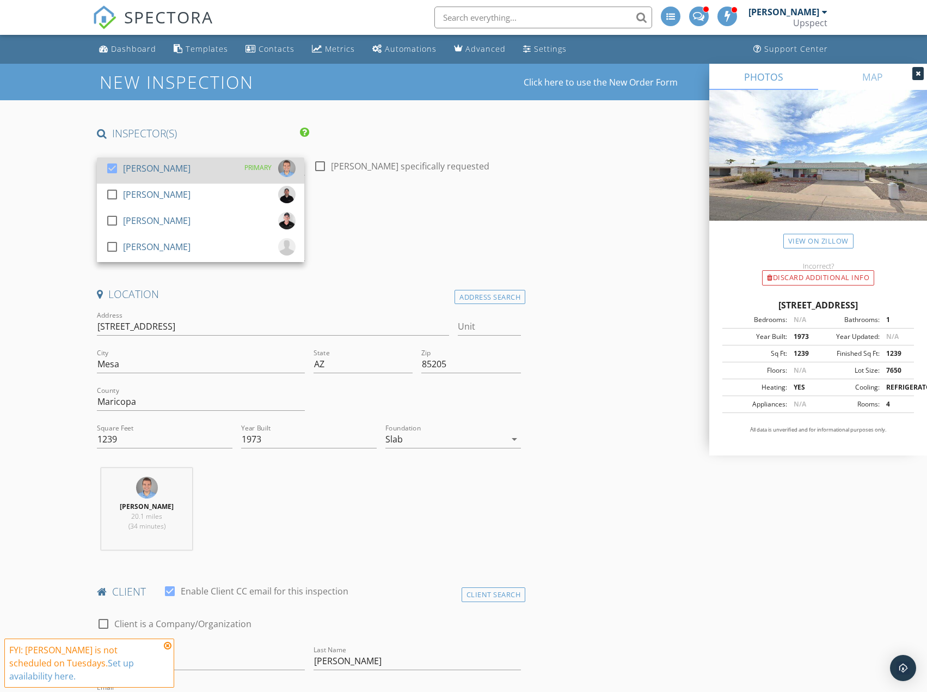
click at [218, 175] on div "check_box Trevor Hendrickson PRIMARY" at bounding box center [201, 171] width 190 height 22
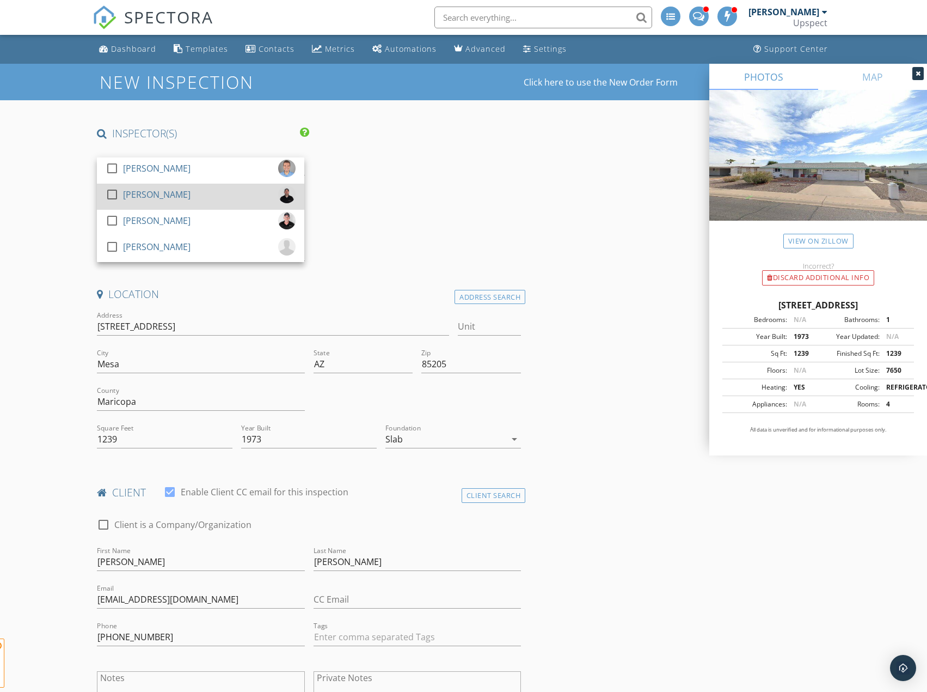
click at [230, 194] on div "check_box_outline_blank Garette Langmead" at bounding box center [201, 197] width 190 height 22
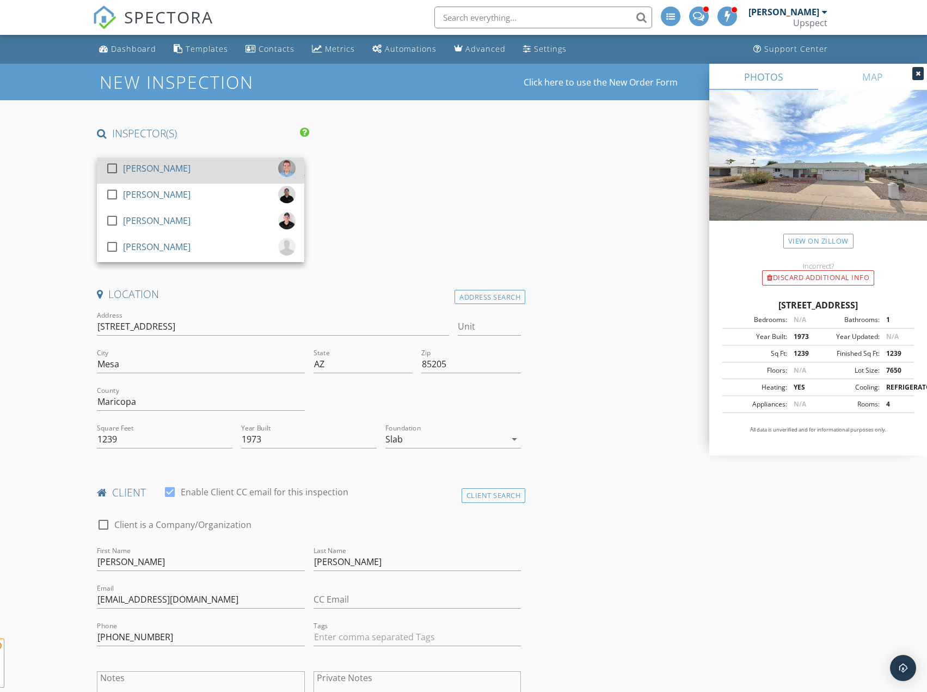
type input "2.5"
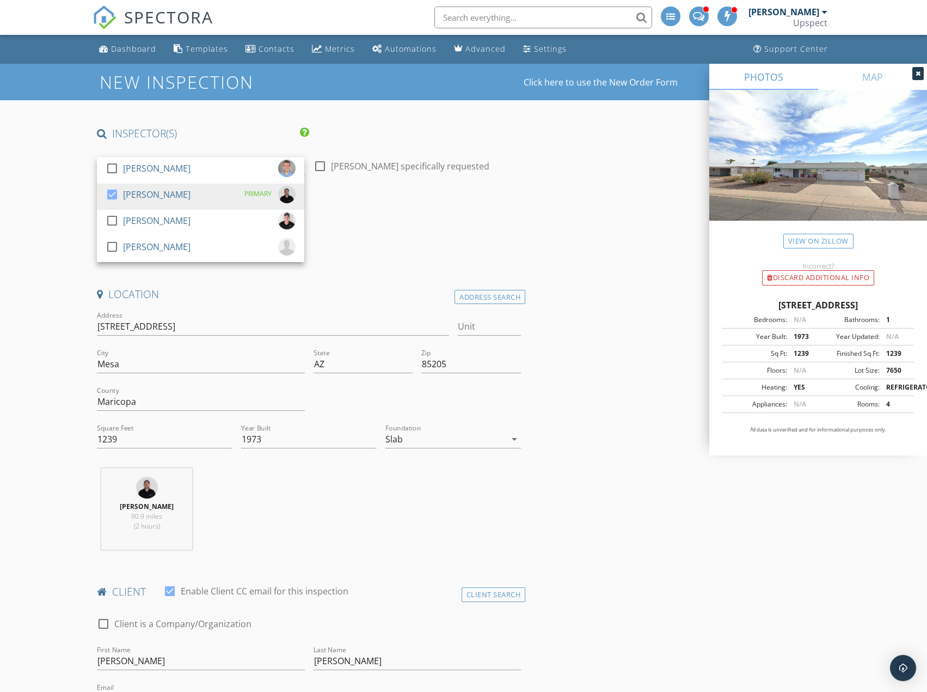
drag, startPoint x: 239, startPoint y: 126, endPoint x: 291, endPoint y: 113, distance: 53.9
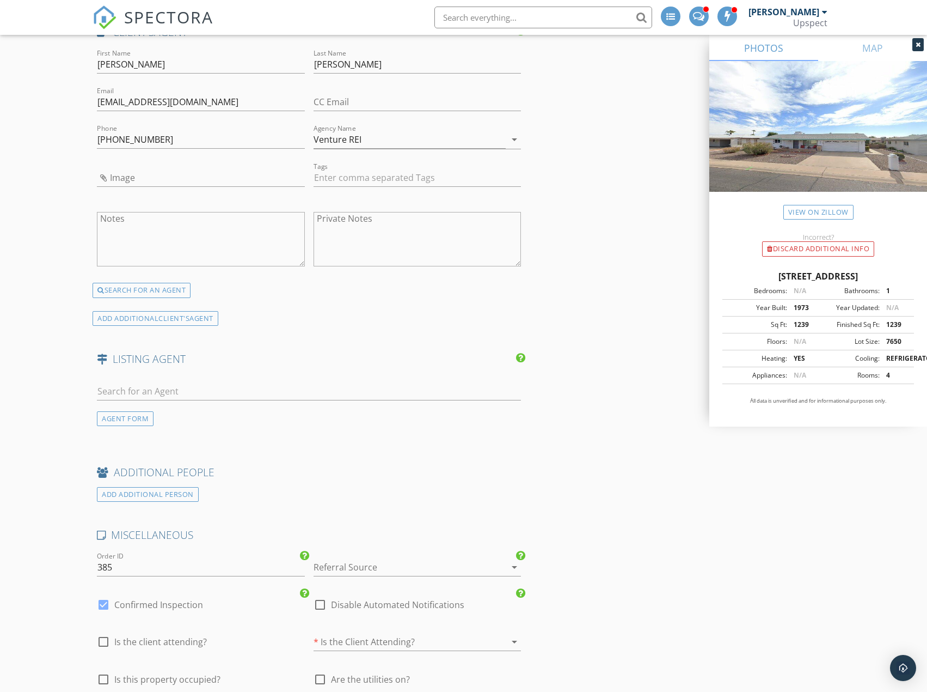
scroll to position [1525, 0]
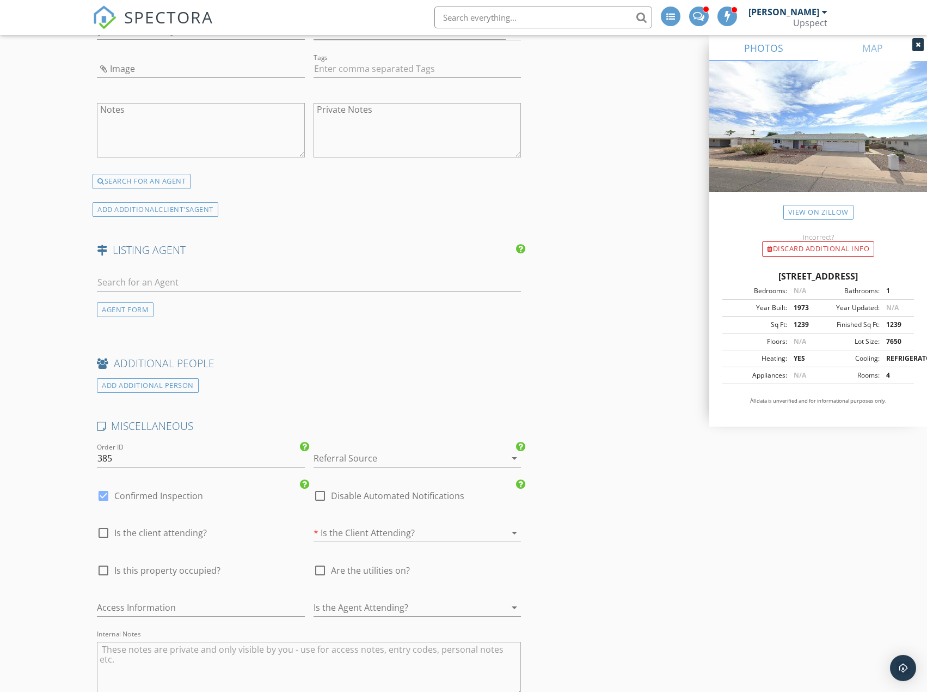
click at [408, 457] on div at bounding box center [402, 457] width 177 height 17
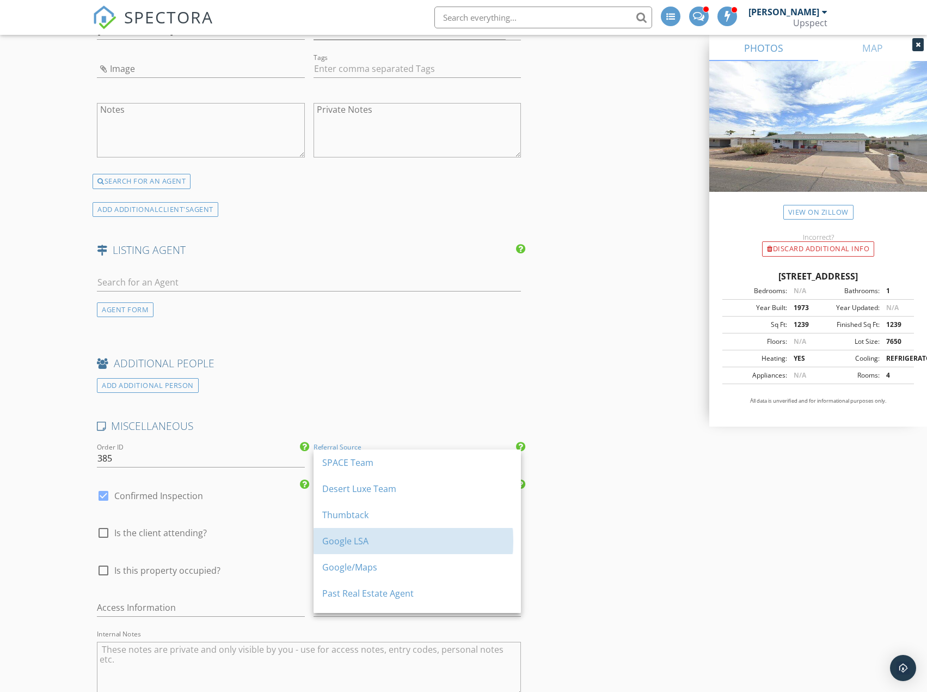
click at [424, 534] on div "Google LSA" at bounding box center [417, 541] width 190 height 26
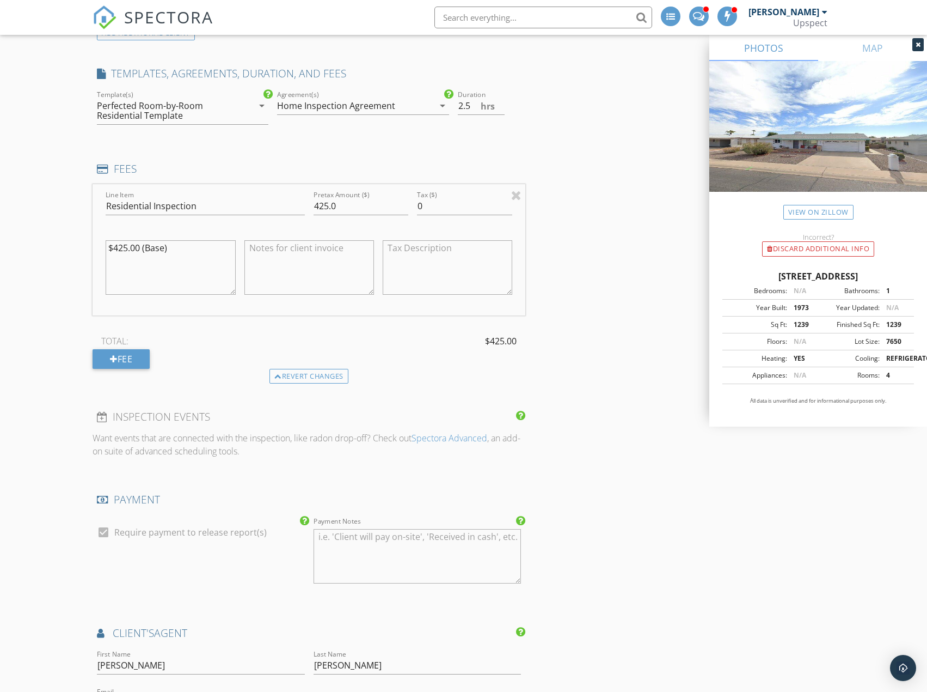
scroll to position [708, 0]
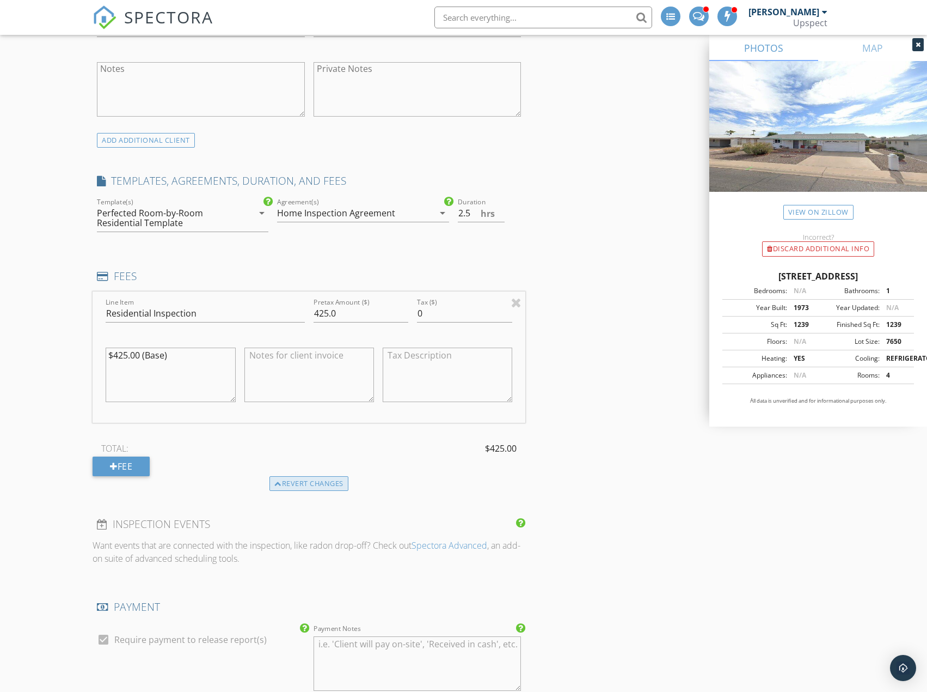
click at [336, 484] on div "Revert changes" at bounding box center [309, 483] width 79 height 15
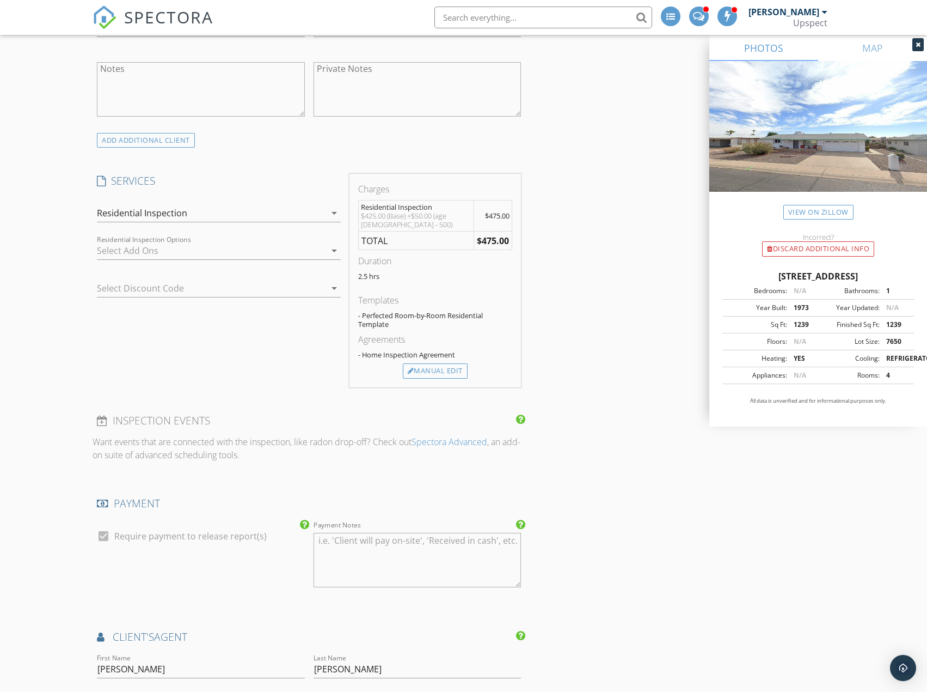
click at [276, 246] on div at bounding box center [211, 250] width 229 height 17
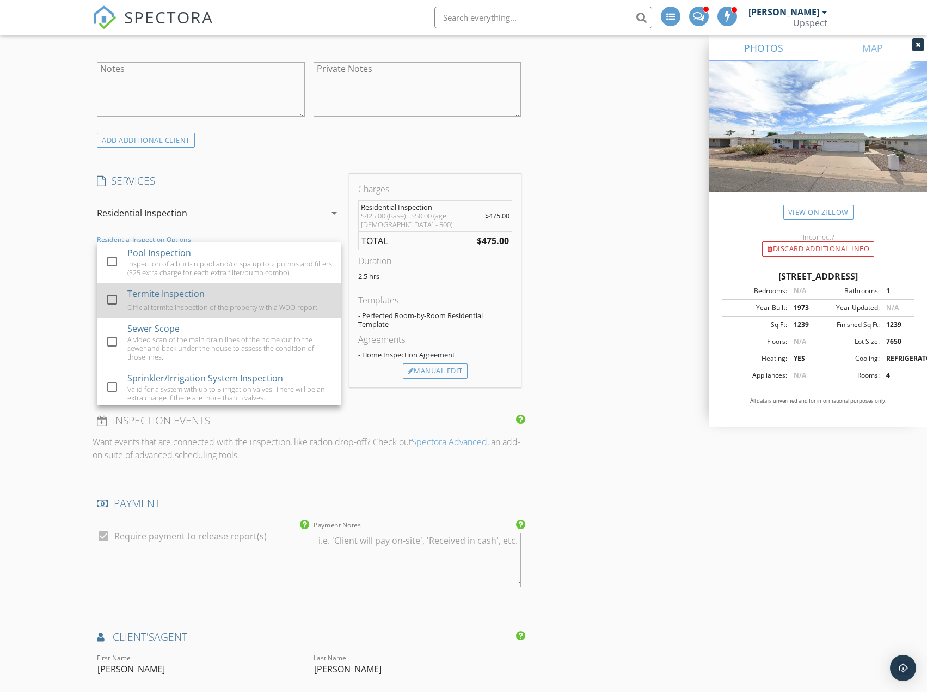
click at [259, 309] on div "Official termite inspection of the property with a WDO report." at bounding box center [223, 307] width 192 height 9
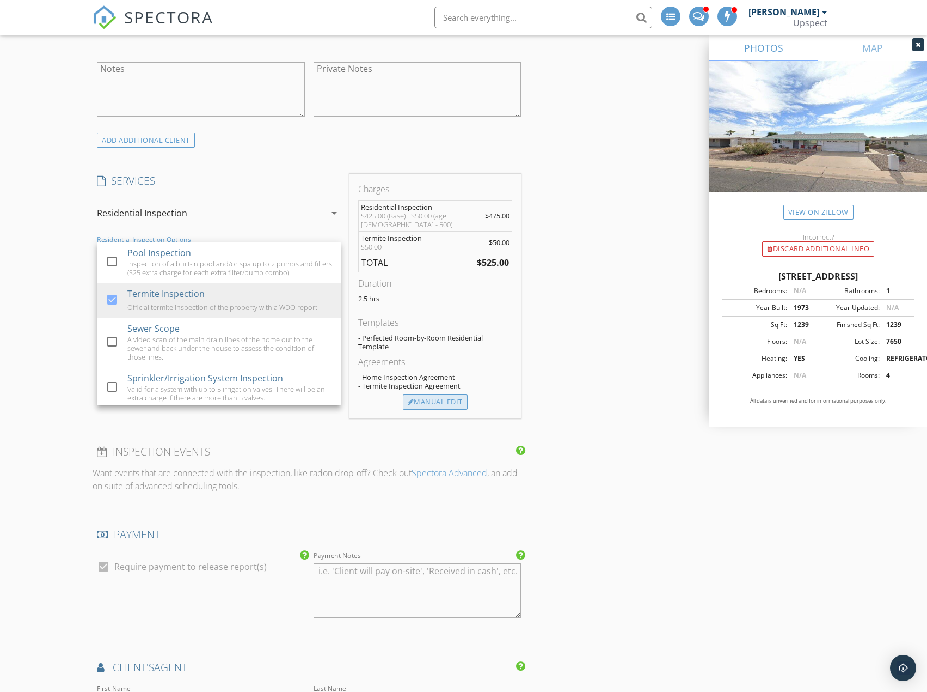
click at [435, 405] on div "Manual Edit" at bounding box center [435, 401] width 65 height 15
type input "475.0"
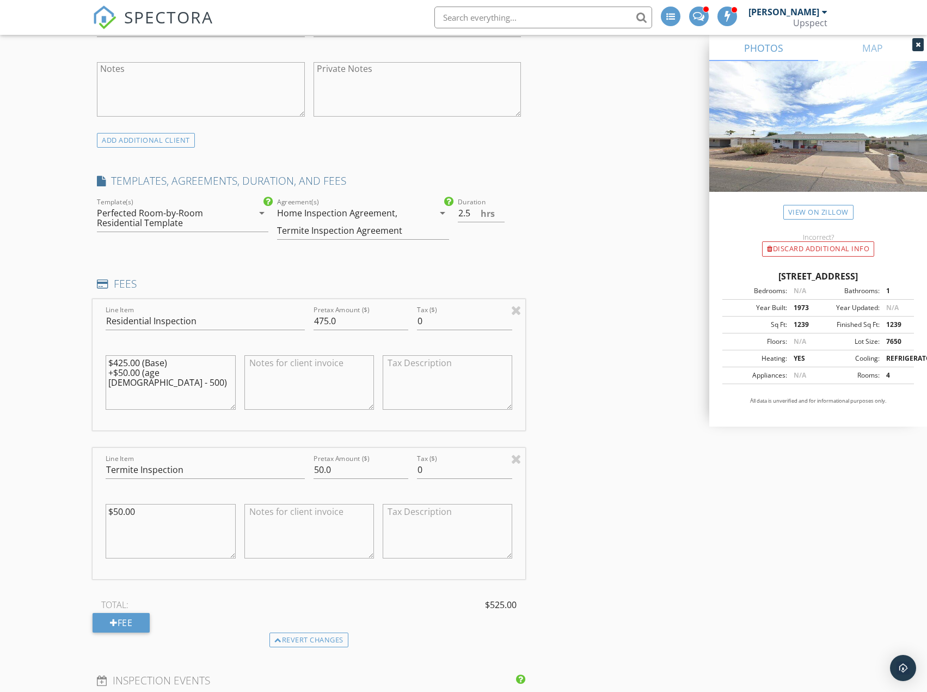
drag, startPoint x: 207, startPoint y: 374, endPoint x: 105, endPoint y: 380, distance: 102.5
click at [105, 380] on div "$425.00 (Base) +$50.00 (age 49 - 500)" at bounding box center [170, 383] width 138 height 85
drag, startPoint x: 209, startPoint y: 376, endPoint x: 113, endPoint y: 377, distance: 95.9
click at [113, 377] on textarea "$425.00 (Base) +$50.00 (age 49 - 500)" at bounding box center [171, 382] width 130 height 54
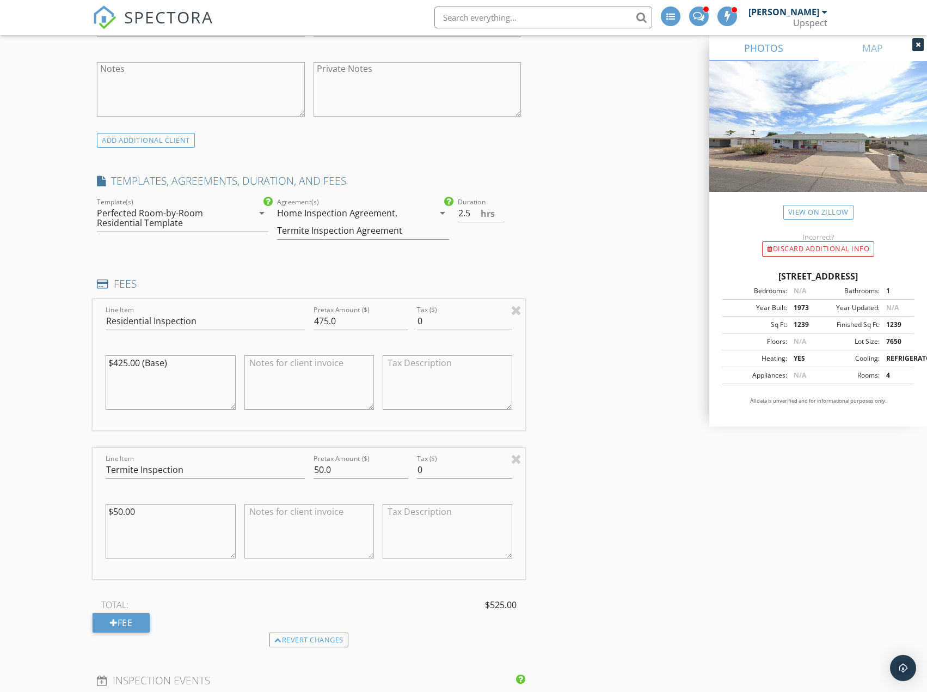
type textarea "$425.00 (Base)"
click at [325, 322] on input "475.0" at bounding box center [361, 321] width 95 height 18
type input "425.0"
click at [160, 523] on textarea "$50.00" at bounding box center [171, 531] width 130 height 54
type textarea "$50.00 -$25.00 (Discount)"
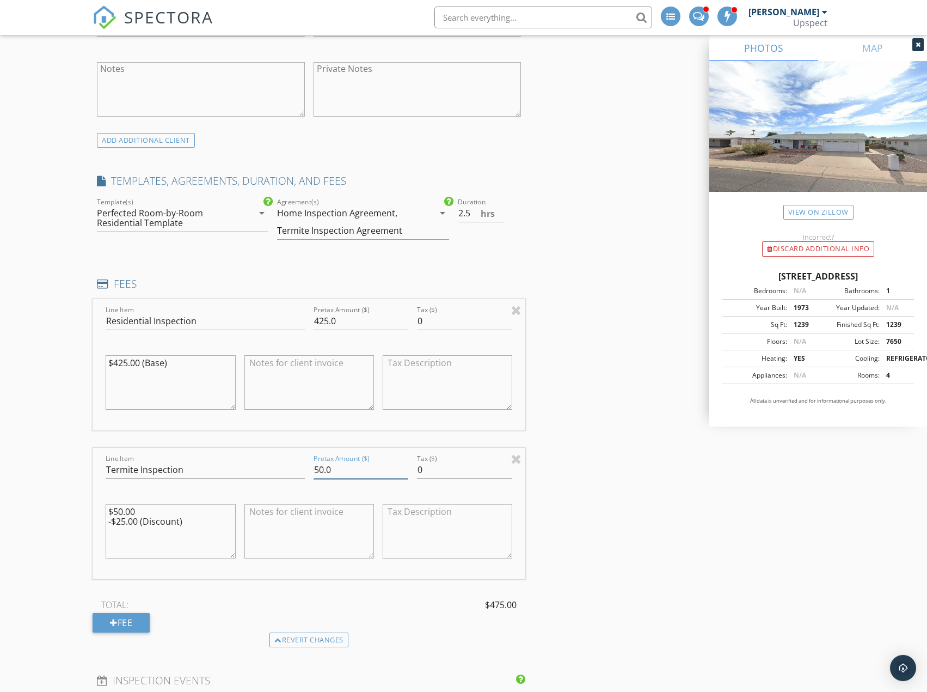
click at [322, 473] on input "50.0" at bounding box center [361, 470] width 95 height 18
type input "25.0"
click at [474, 216] on input "2.5" at bounding box center [481, 213] width 47 height 18
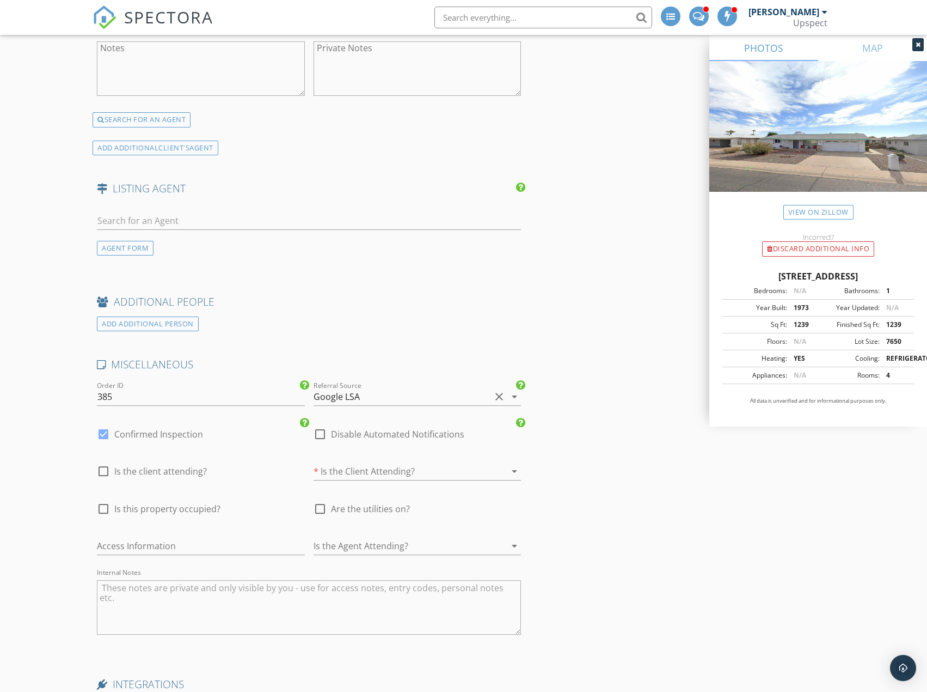
scroll to position [1797, 0]
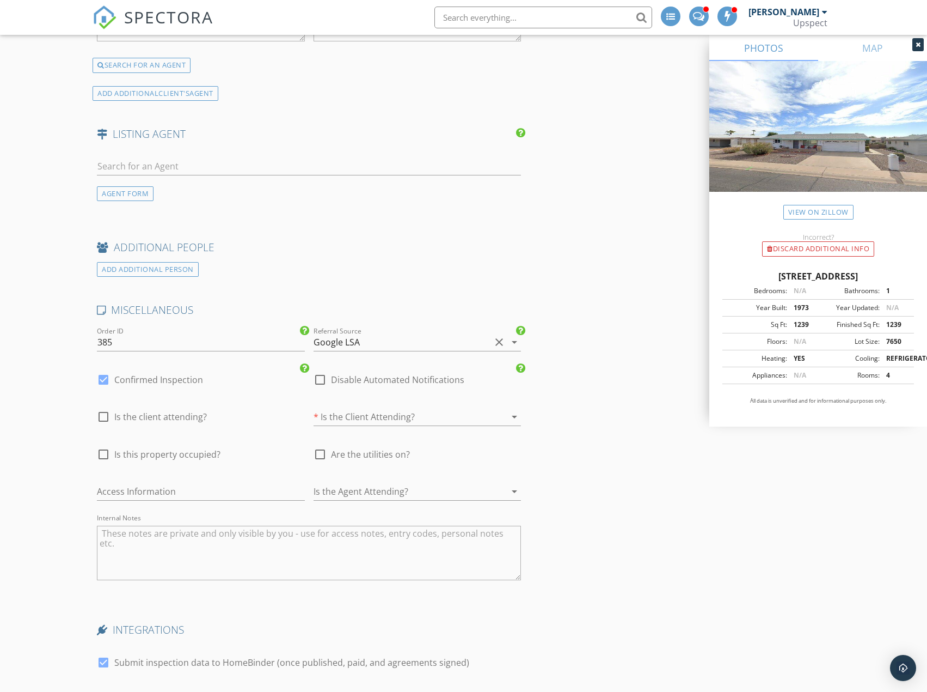
click at [392, 420] on div at bounding box center [402, 416] width 177 height 17
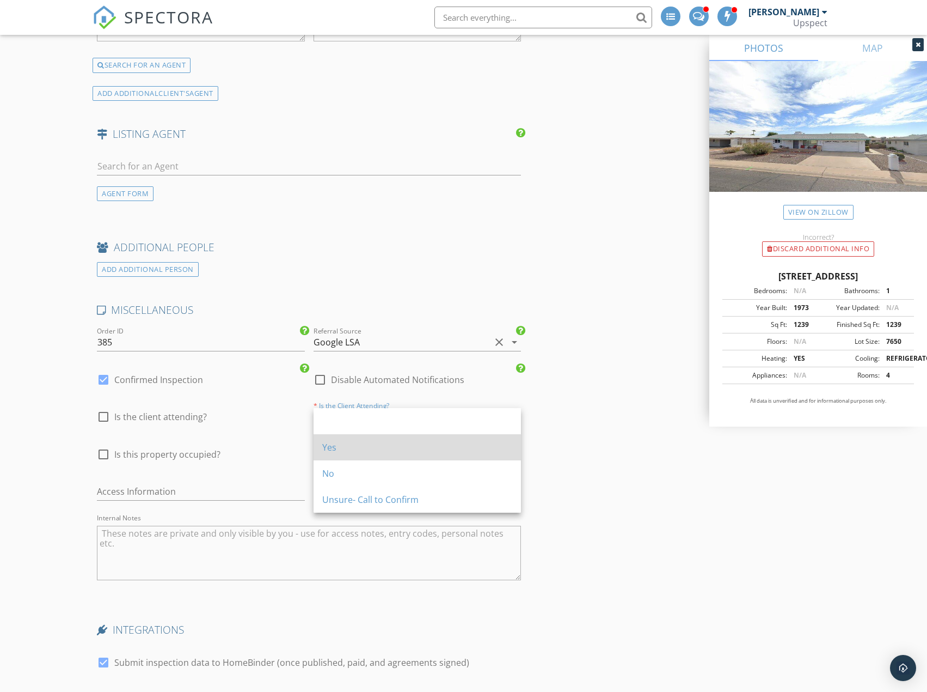
click at [367, 445] on div "Yes" at bounding box center [417, 447] width 190 height 13
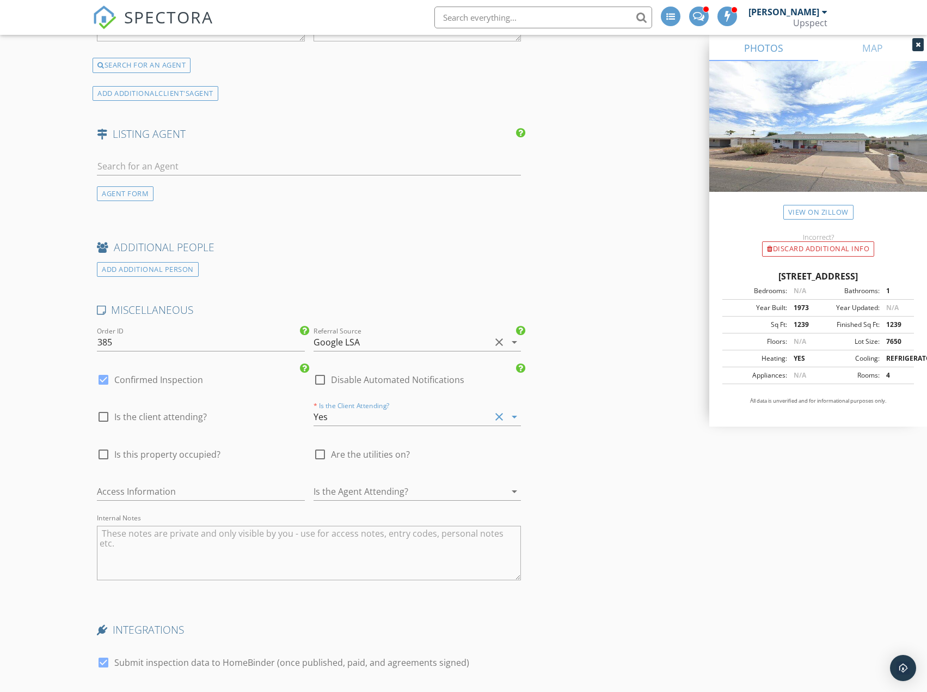
type input "2.5"
click at [317, 455] on div at bounding box center [320, 454] width 19 height 19
checkbox input "true"
click at [435, 492] on div at bounding box center [402, 490] width 177 height 17
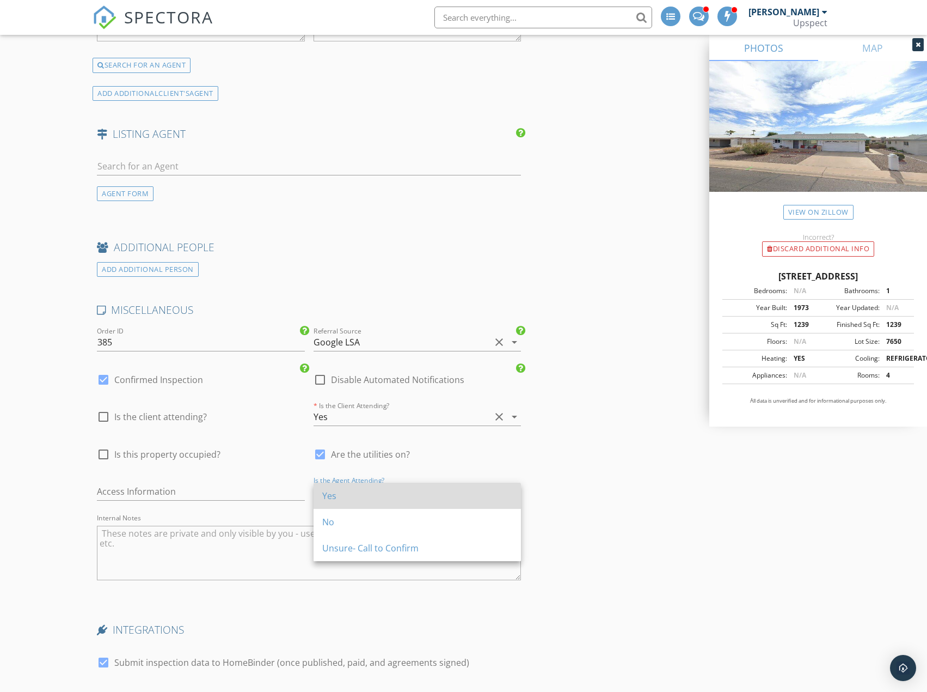
click at [427, 498] on div "Yes" at bounding box center [417, 495] width 190 height 13
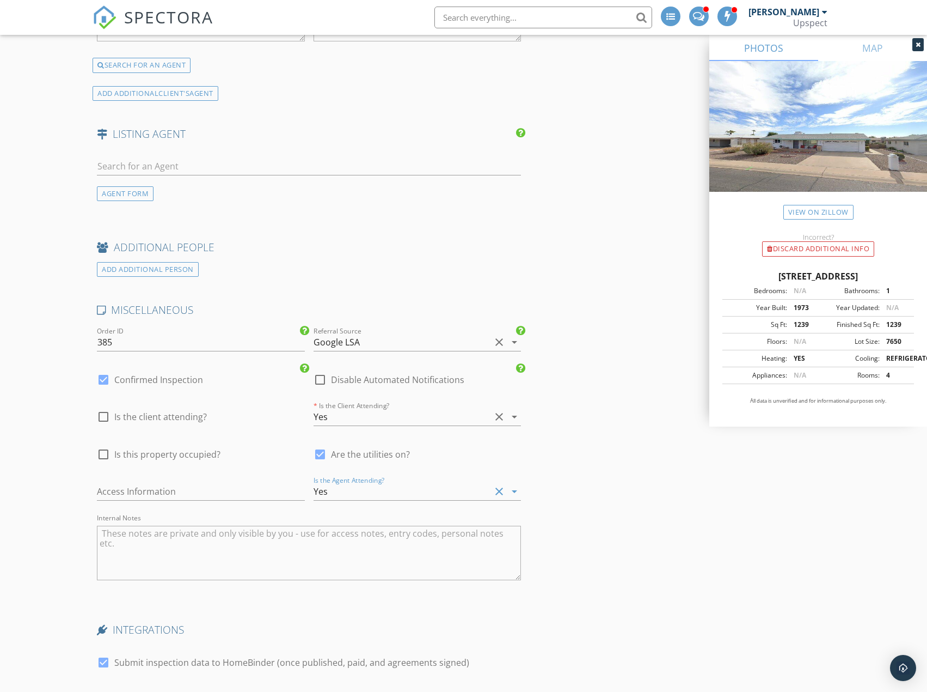
type input "2.5"
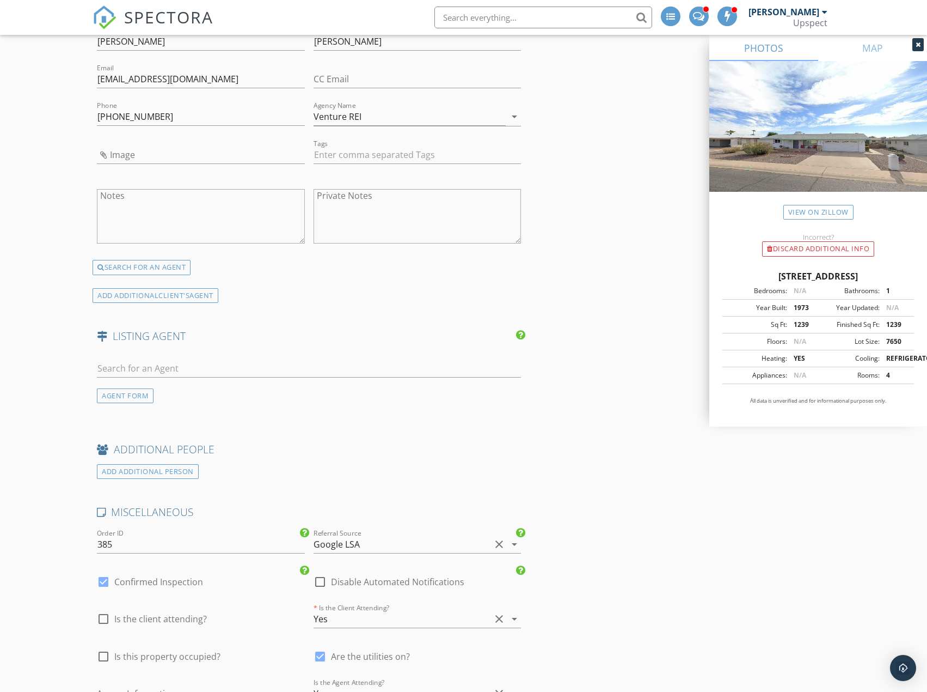
scroll to position [1579, 0]
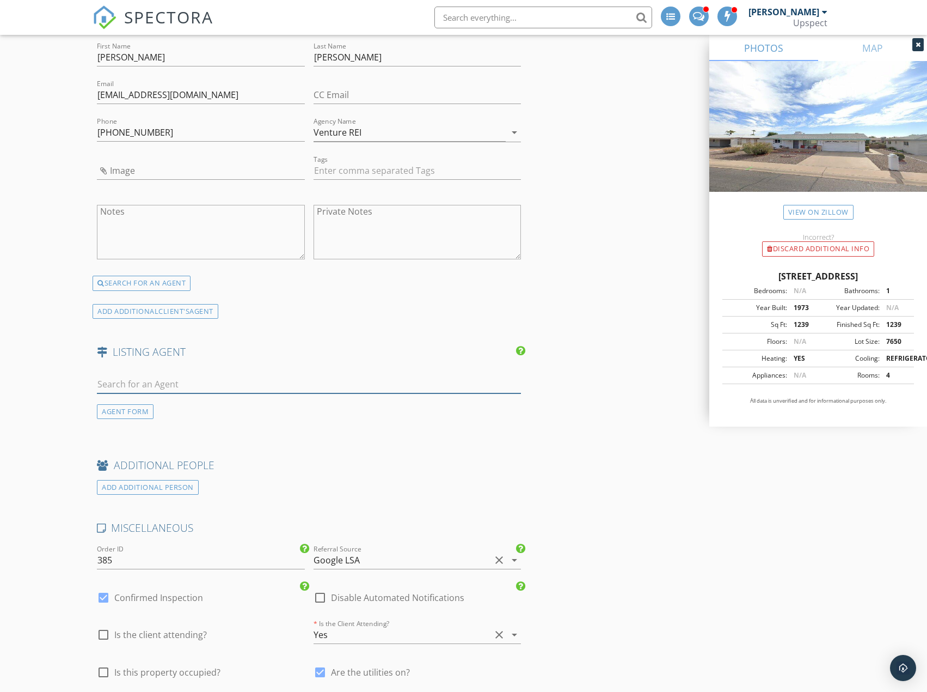
click at [124, 386] on input "text" at bounding box center [309, 384] width 424 height 18
paste input "Daniel R Pero II"
click at [130, 384] on input "Daniel R Pero II" at bounding box center [309, 384] width 424 height 18
click at [178, 384] on input "Daniel Pero II" at bounding box center [309, 384] width 424 height 18
type input "[PERSON_NAME]"
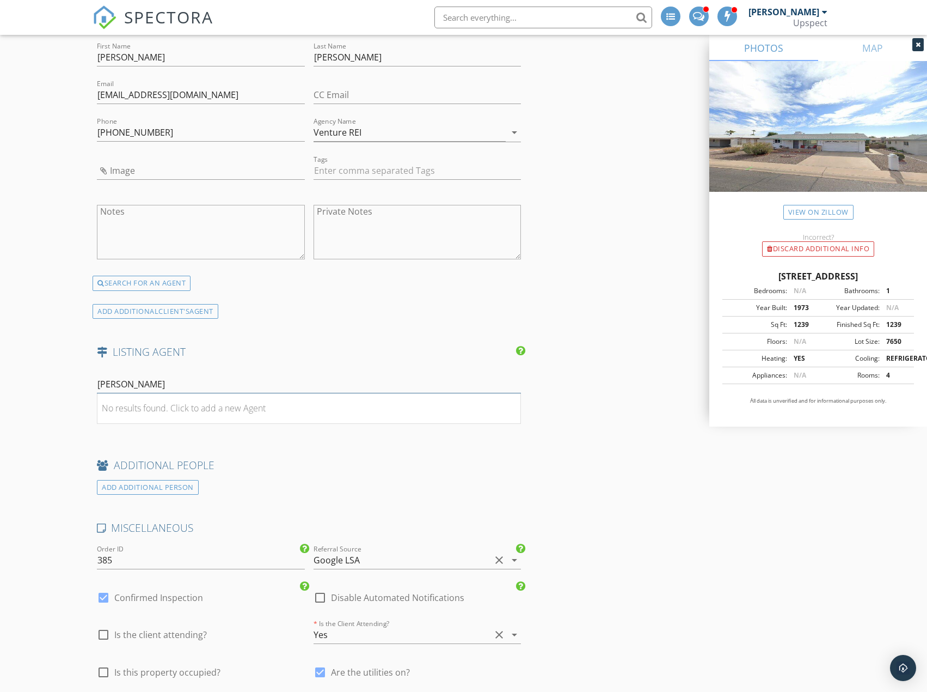
click at [198, 383] on input "[PERSON_NAME]" at bounding box center [309, 384] width 424 height 18
click at [137, 412] on div "AGENT FORM" at bounding box center [125, 411] width 57 height 15
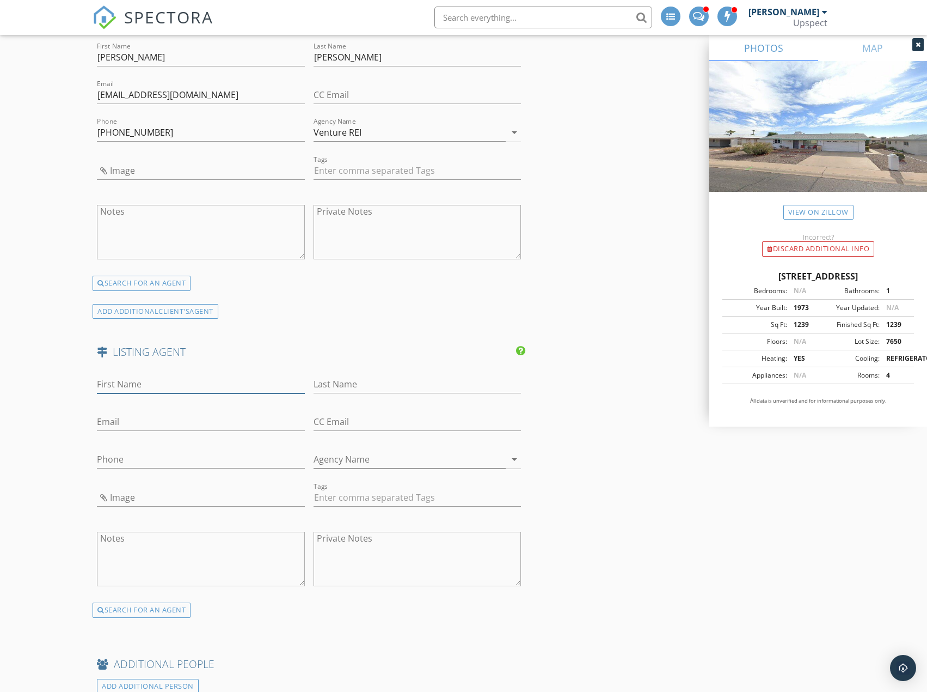
click at [172, 384] on input "First Name" at bounding box center [200, 384] width 207 height 18
paste input "[PERSON_NAME]"
click at [154, 381] on input "[PERSON_NAME]" at bounding box center [200, 384] width 207 height 18
type input "Daniel"
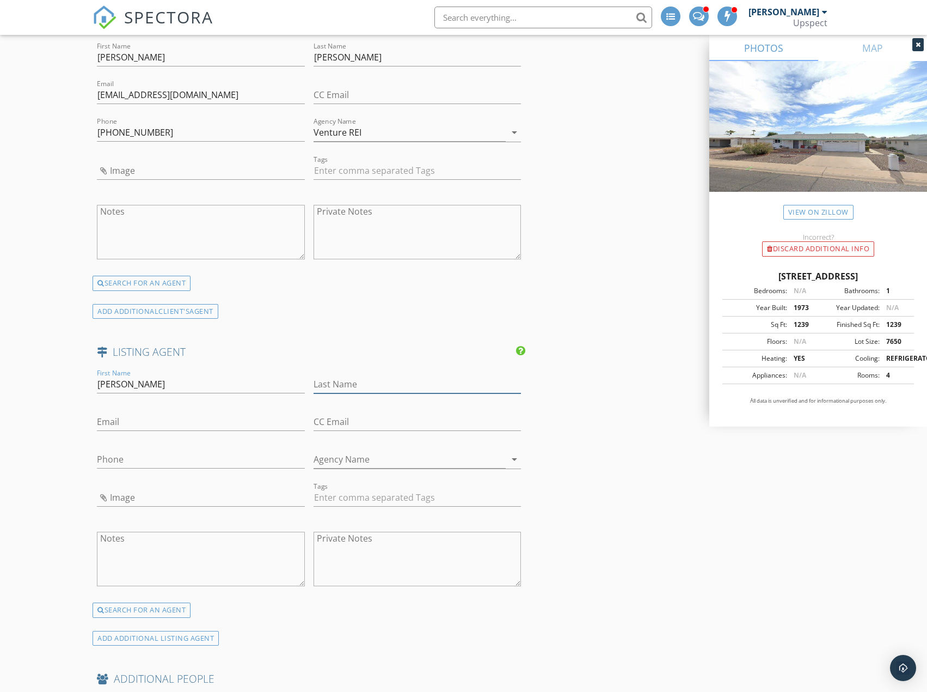
click at [465, 383] on input "Last Name" at bounding box center [417, 384] width 207 height 18
paste input "Pero"
type input "Pero"
click at [389, 450] on input "Agency Name" at bounding box center [410, 459] width 192 height 18
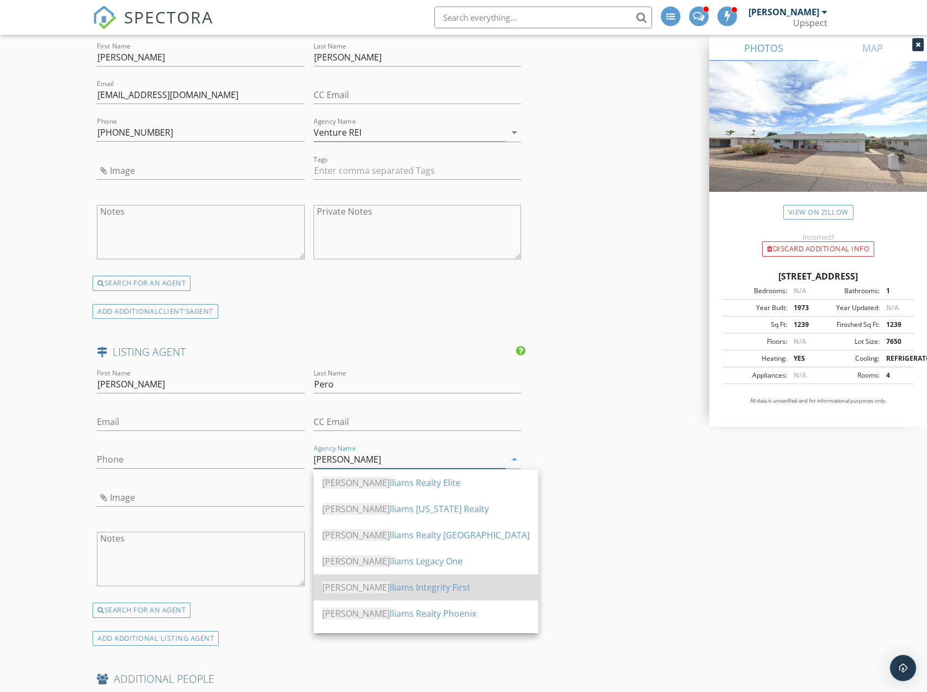
click at [452, 584] on div "Keller Wi lliams Integrity First" at bounding box center [425, 587] width 207 height 13
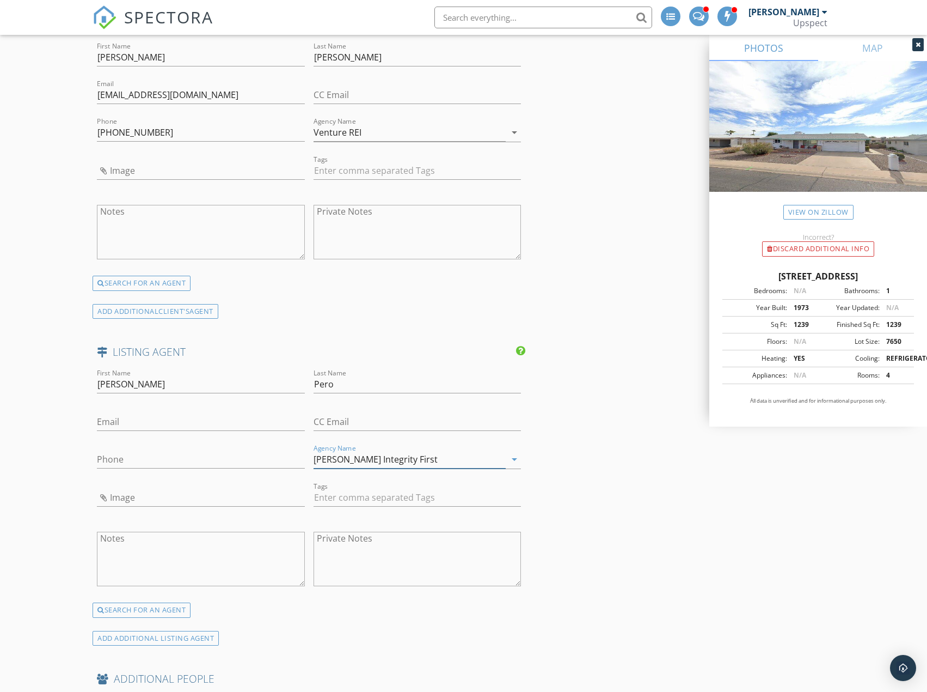
type input "[PERSON_NAME] Integrity First"
click at [162, 457] on input "Phone" at bounding box center [200, 459] width 207 height 18
paste input "[PHONE_NUMBER]"
type input "[PHONE_NUMBER]"
click at [159, 423] on input "Email" at bounding box center [200, 422] width 207 height 18
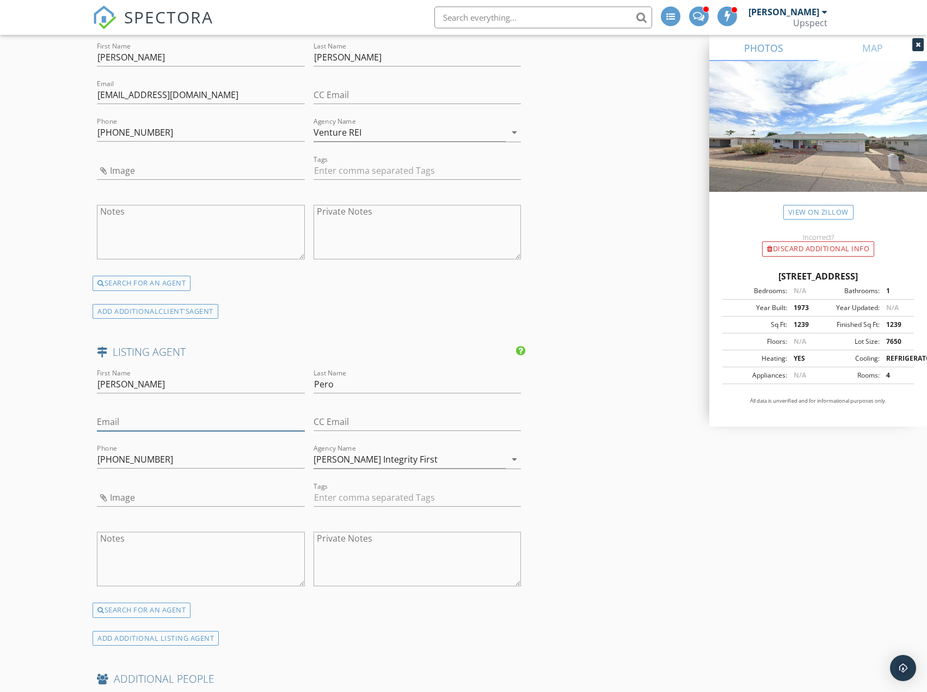
paste input "[EMAIL_ADDRESS][DOMAIN_NAME]"
type input "[EMAIL_ADDRESS][DOMAIN_NAME]"
click at [198, 497] on input "Image" at bounding box center [200, 497] width 207 height 18
type input "Daniel Pero Realtor.jpg"
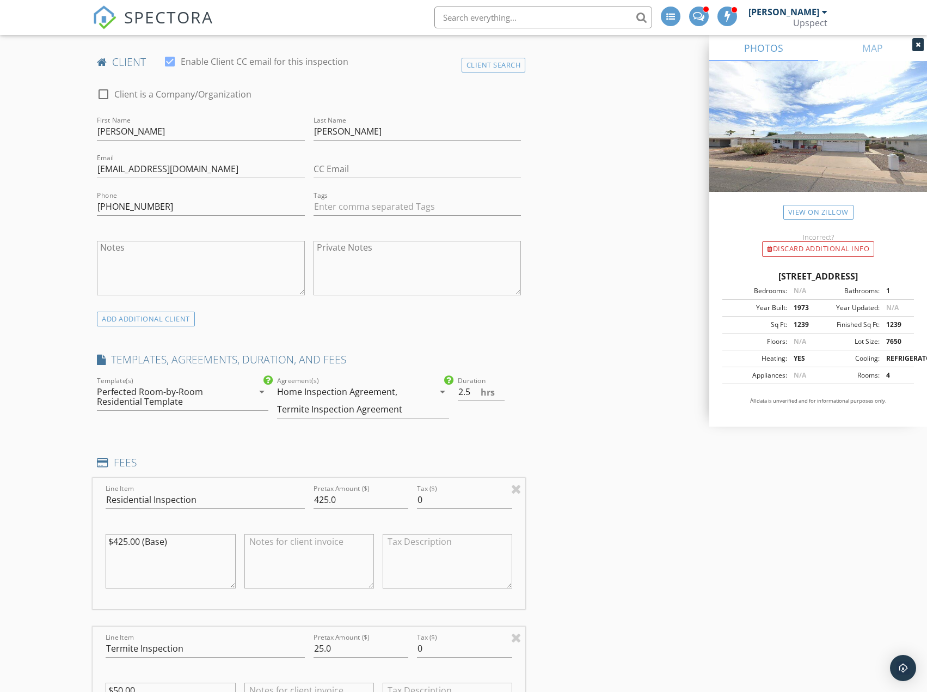
scroll to position [518, 0]
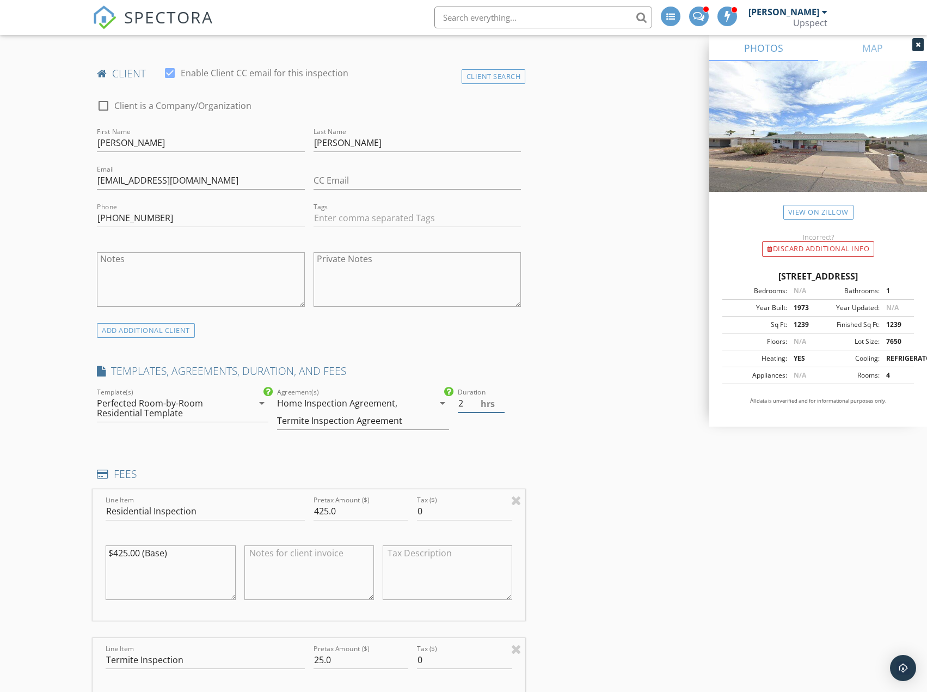
click at [504, 407] on input "2" at bounding box center [481, 403] width 47 height 18
click at [504, 407] on input "1.5" at bounding box center [481, 403] width 47 height 18
drag, startPoint x: 502, startPoint y: 397, endPoint x: 524, endPoint y: 390, distance: 23.4
type input "2"
click at [501, 397] on input "2" at bounding box center [481, 403] width 47 height 18
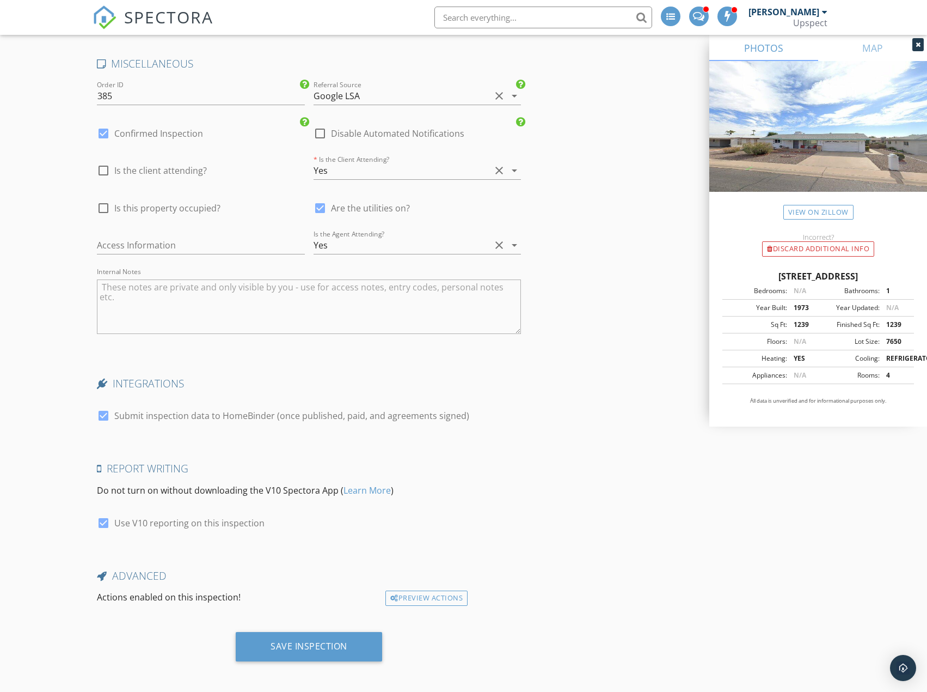
scroll to position [2261, 0]
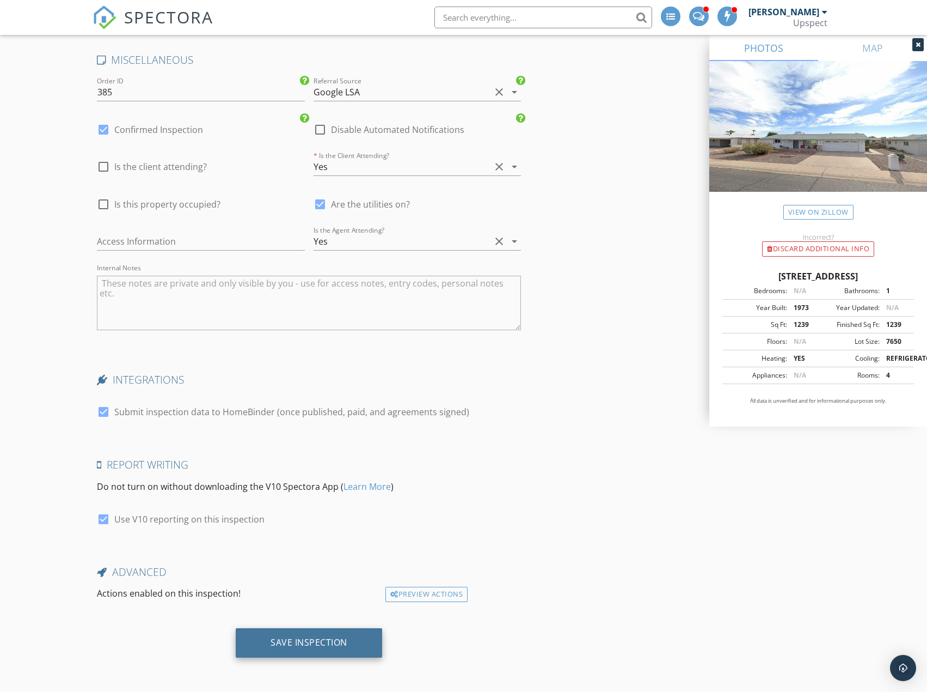
click at [382, 639] on div "Save Inspection" at bounding box center [309, 642] width 146 height 29
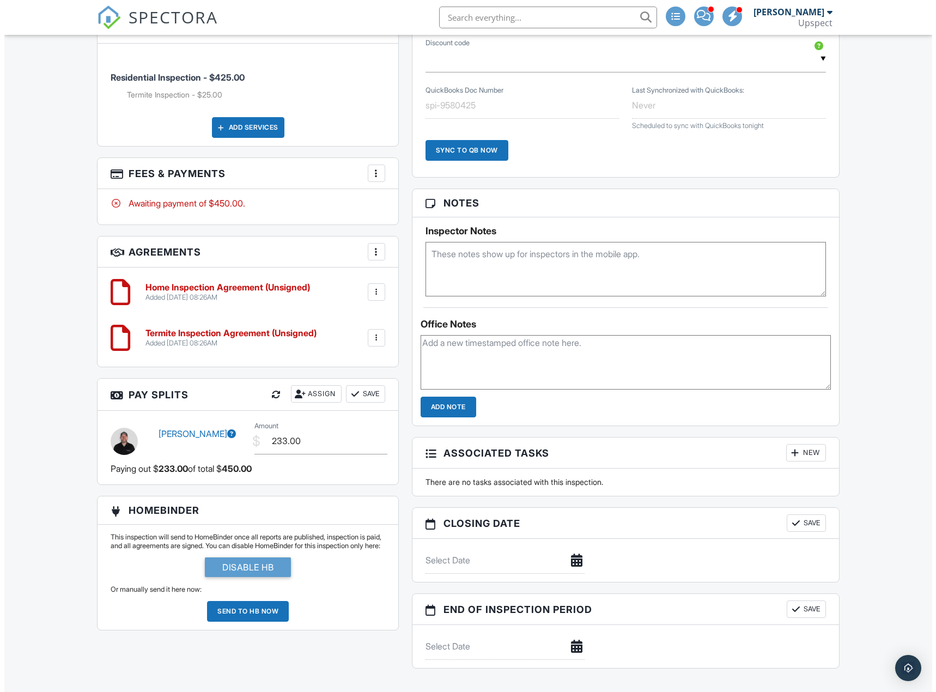
scroll to position [762, 0]
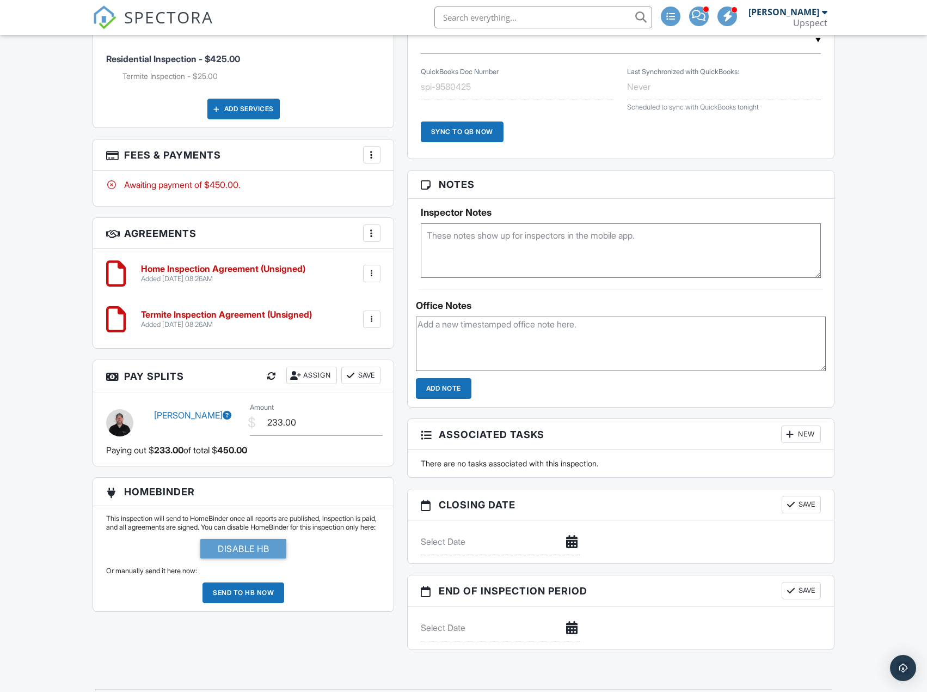
click at [369, 237] on div at bounding box center [372, 233] width 11 height 11
click at [367, 154] on div at bounding box center [372, 154] width 11 height 11
click at [384, 179] on li "Edit Fees & Payments" at bounding box center [427, 187] width 114 height 27
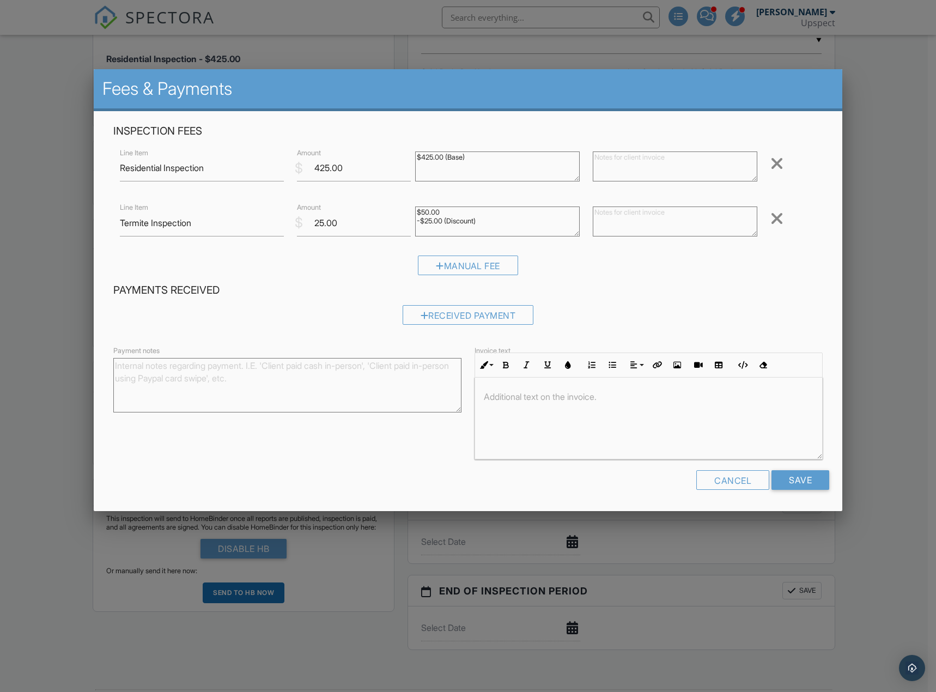
click at [774, 222] on div at bounding box center [776, 218] width 13 height 17
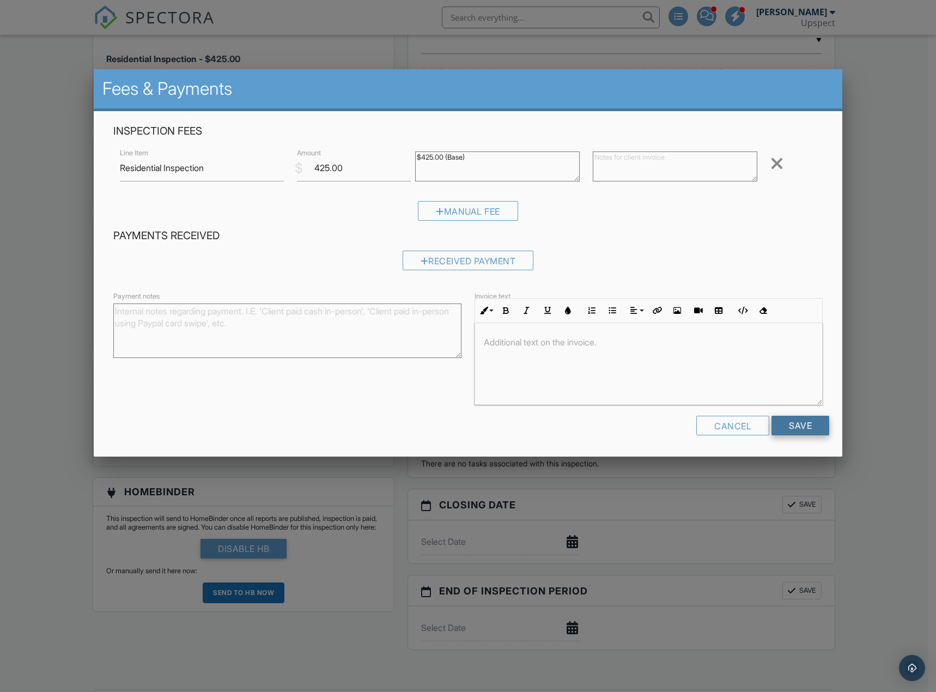
click at [810, 424] on input "Save" at bounding box center [800, 426] width 58 height 20
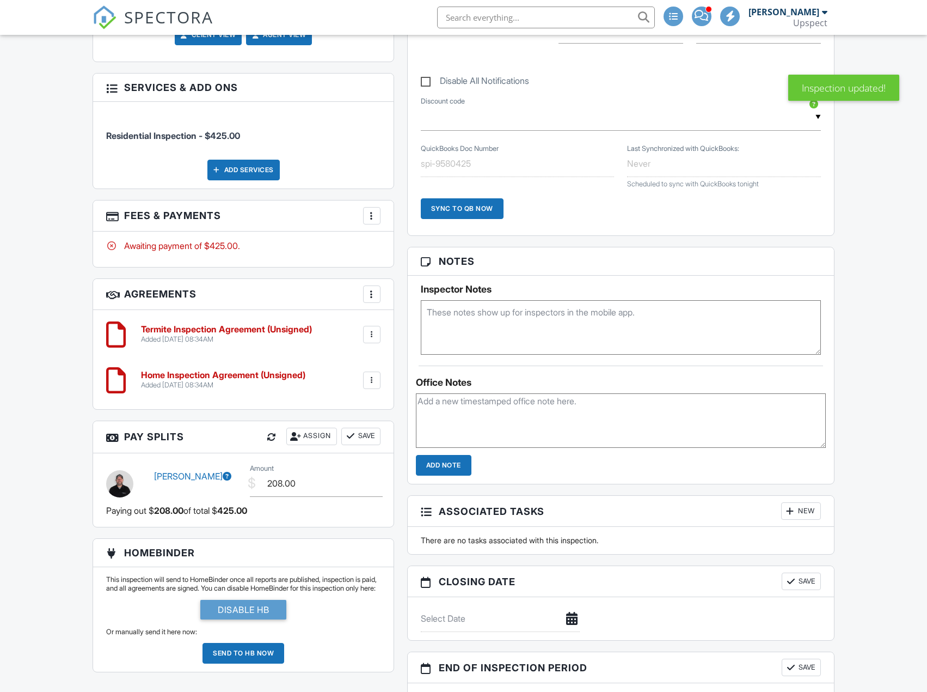
scroll to position [686, 0]
click at [369, 335] on div at bounding box center [372, 334] width 11 height 11
drag, startPoint x: 353, startPoint y: 415, endPoint x: 508, endPoint y: 53, distance: 393.8
click at [353, 415] on li "Delete" at bounding box center [343, 418] width 62 height 27
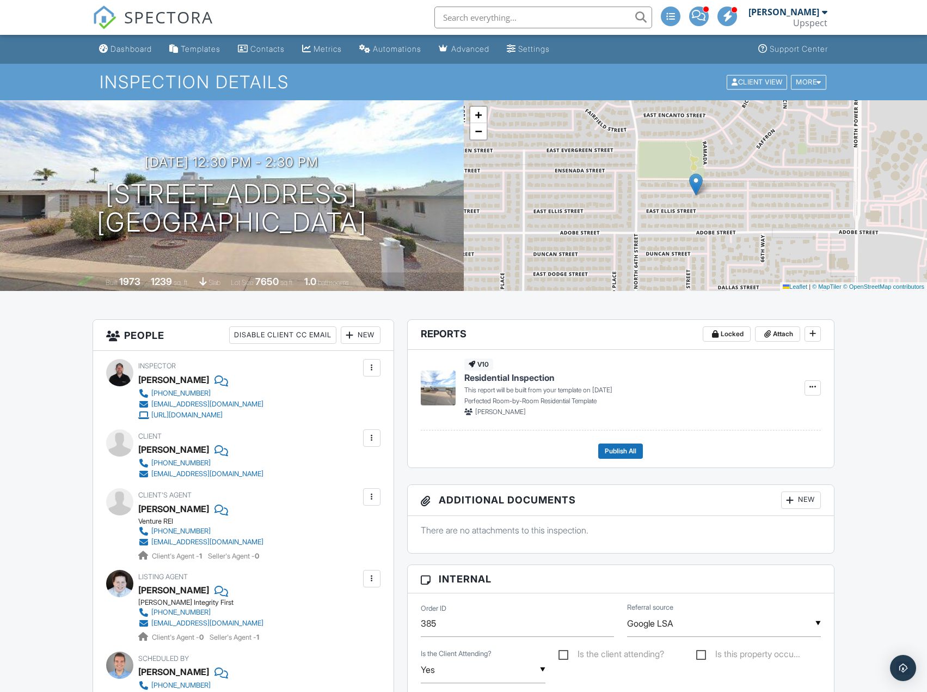
drag, startPoint x: 874, startPoint y: 39, endPoint x: 877, endPoint y: 29, distance: 10.3
click at [874, 39] on ul "Dashboard Templates Contacts Metrics Automations Advanced Settings Support Cent…" at bounding box center [463, 49] width 927 height 29
click at [880, 25] on nav "SPECTORA [PERSON_NAME] Upspect Role: Inspector Dashboard New Inspection Inspect…" at bounding box center [463, 17] width 927 height 35
